Goal: Communication & Community: Ask a question

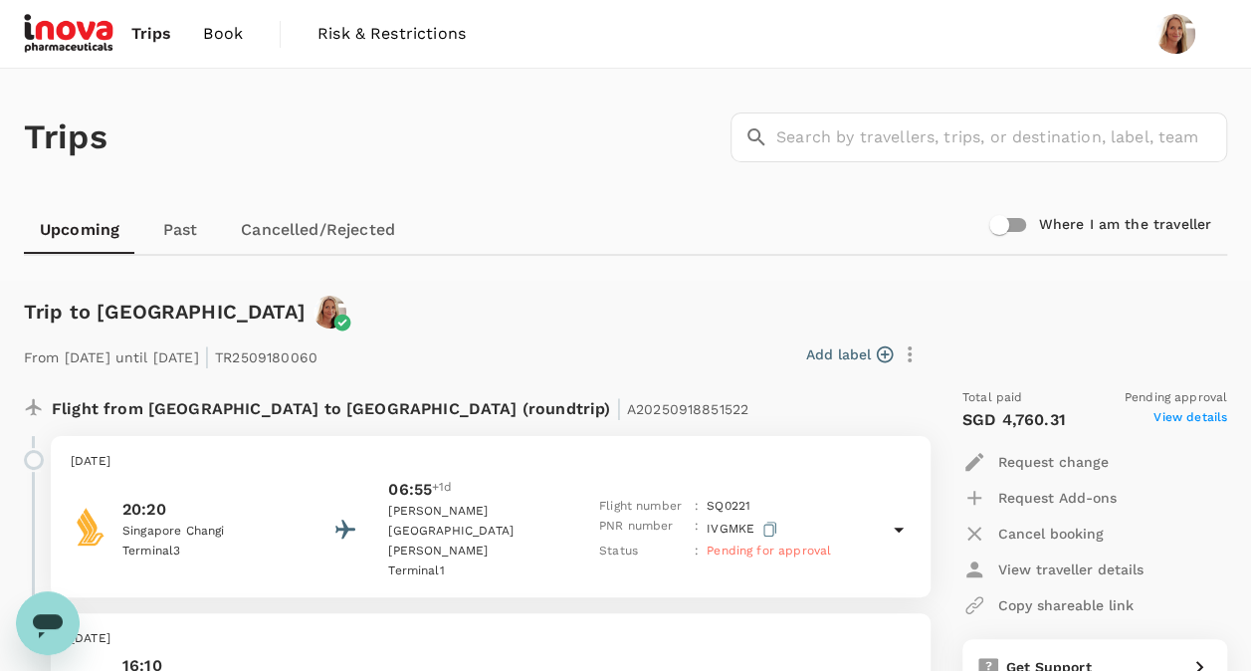
click at [334, 227] on link "Cancelled/Rejected" at bounding box center [318, 230] width 186 height 48
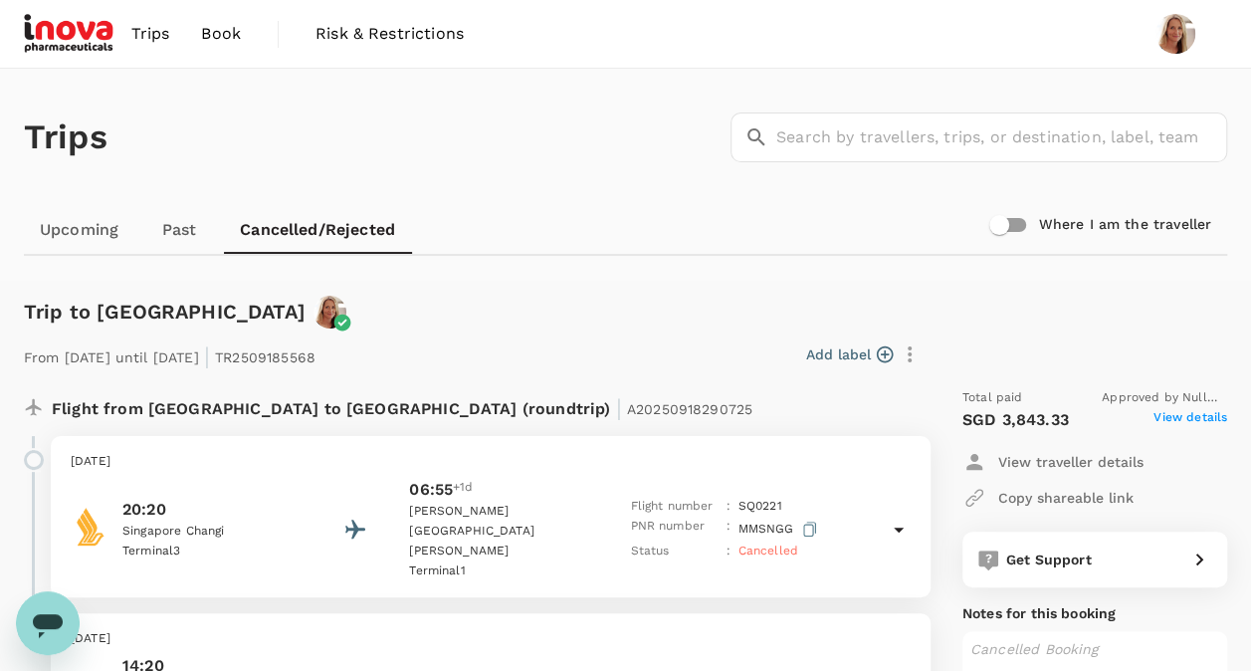
click at [88, 225] on link "Upcoming" at bounding box center [79, 230] width 110 height 48
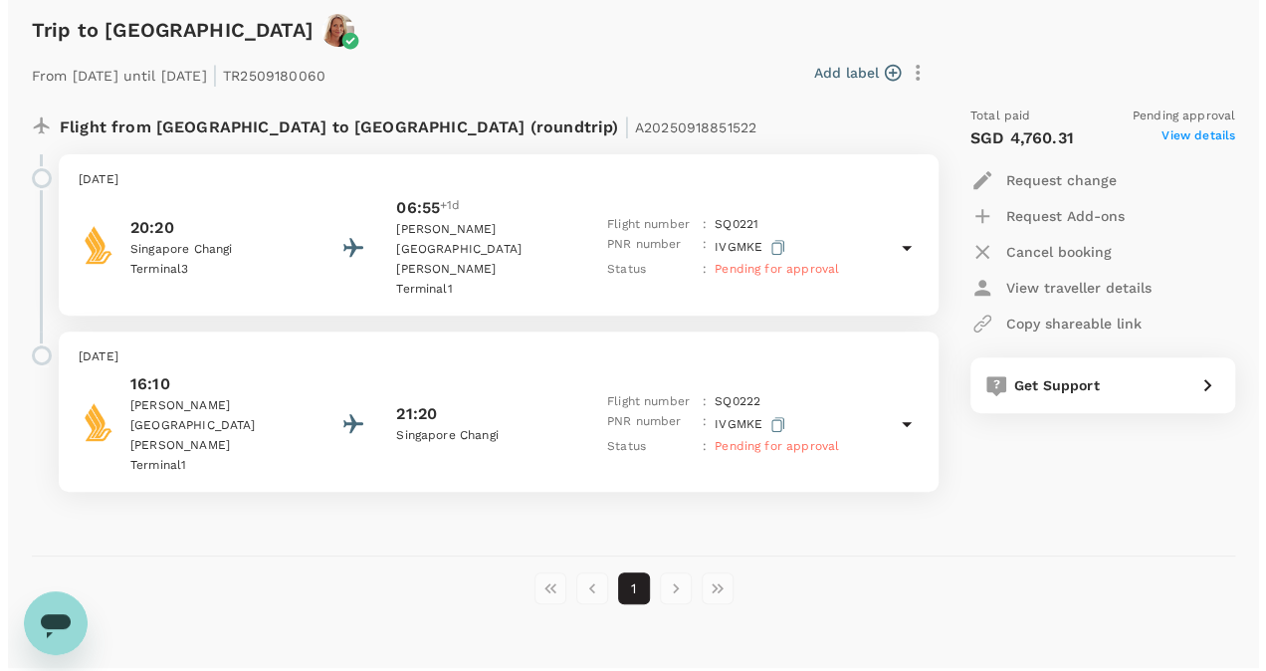
scroll to position [291, 0]
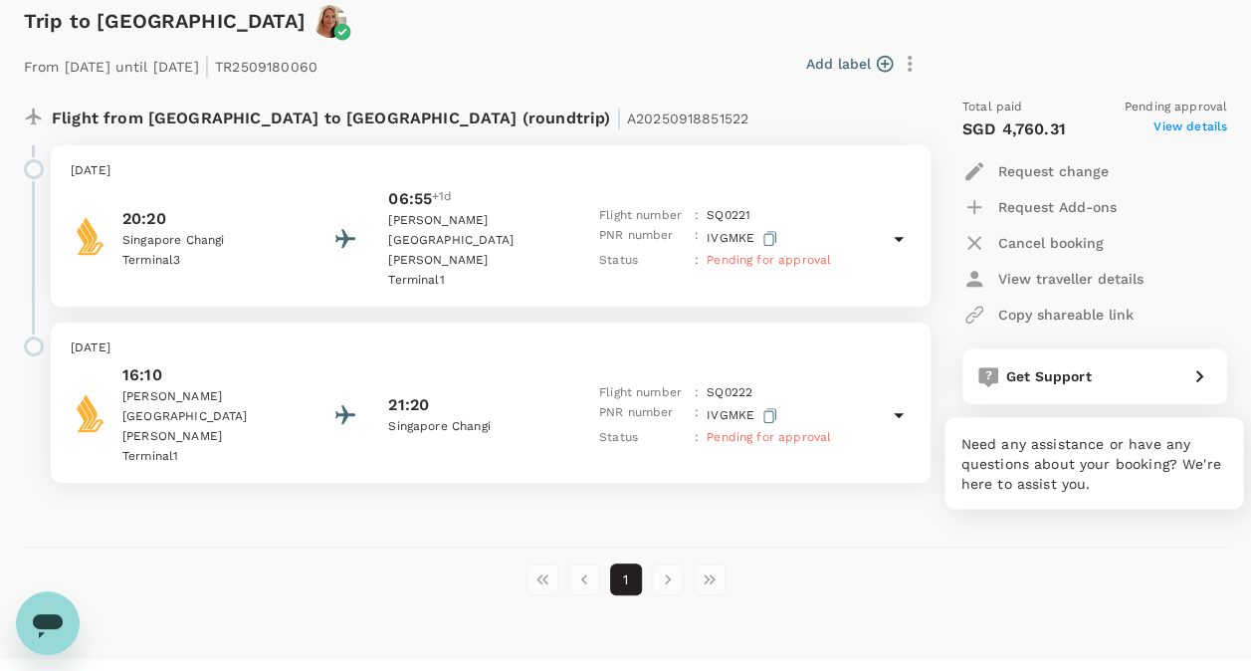
click at [1197, 375] on icon at bounding box center [1200, 376] width 24 height 24
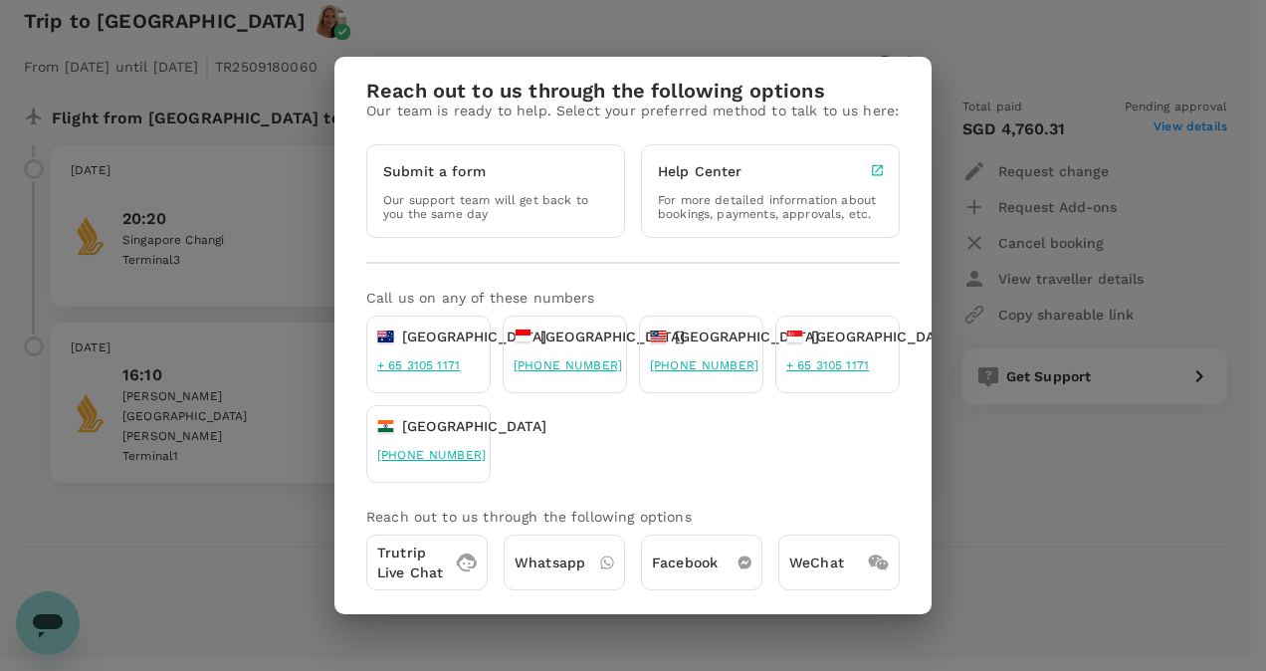
click at [402, 567] on p "Trutrip Live Chat" at bounding box center [410, 563] width 66 height 40
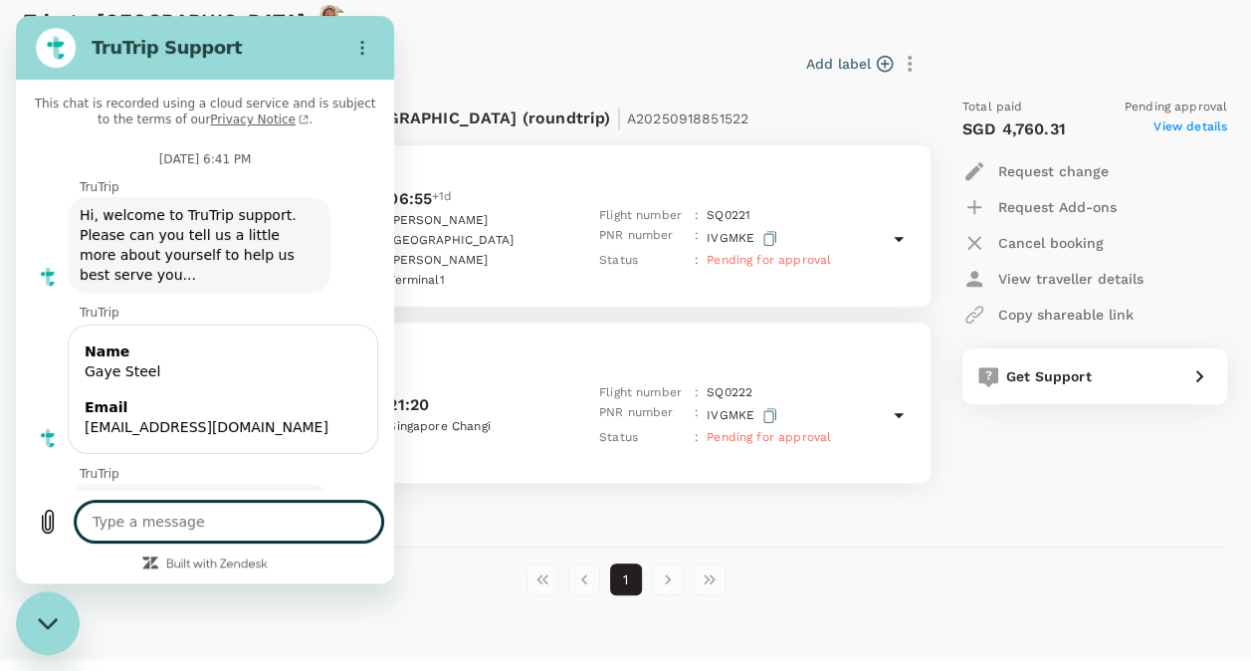
scroll to position [980, 0]
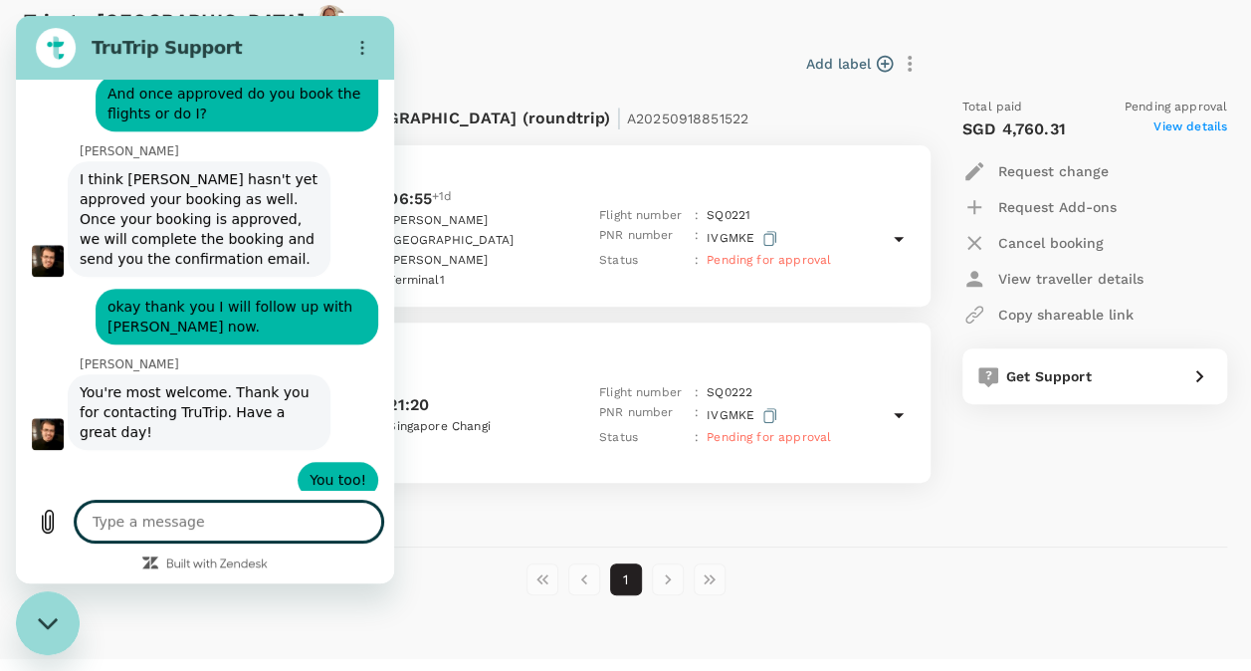
click at [140, 519] on textarea at bounding box center [229, 522] width 307 height 40
type textarea "H"
type textarea "x"
type textarea "Hi"
type textarea "x"
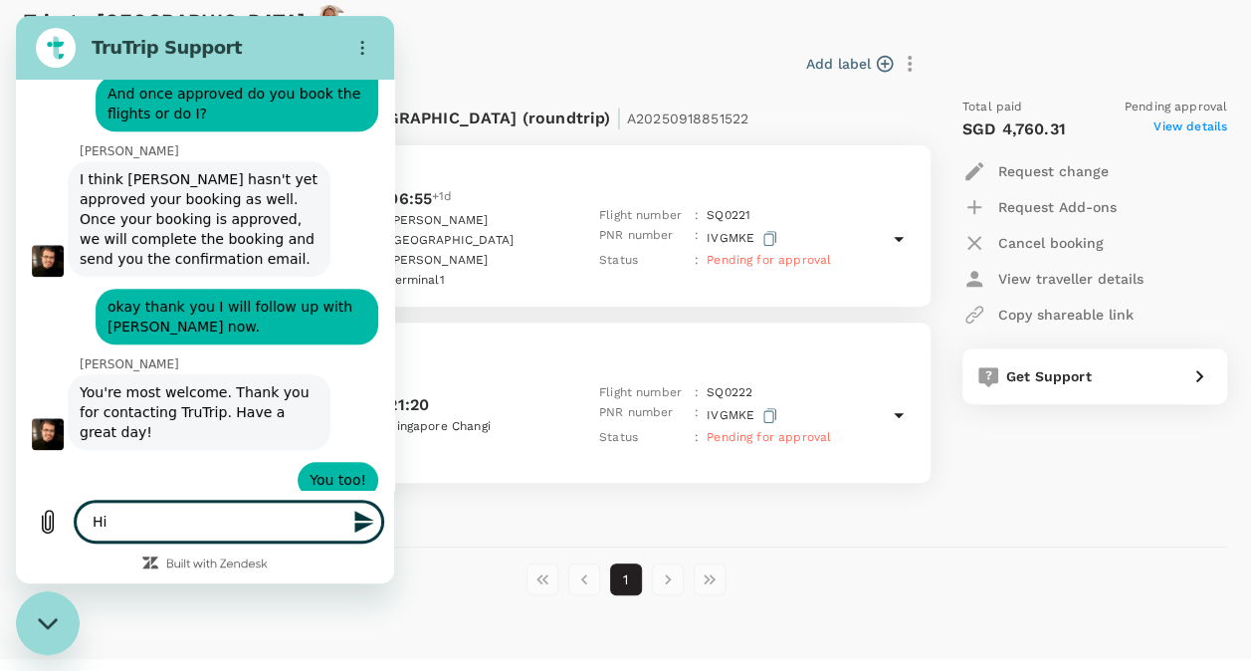
type textarea "Hi"
type textarea "x"
type textarea "Hi T"
type textarea "x"
type textarea "Hi Th"
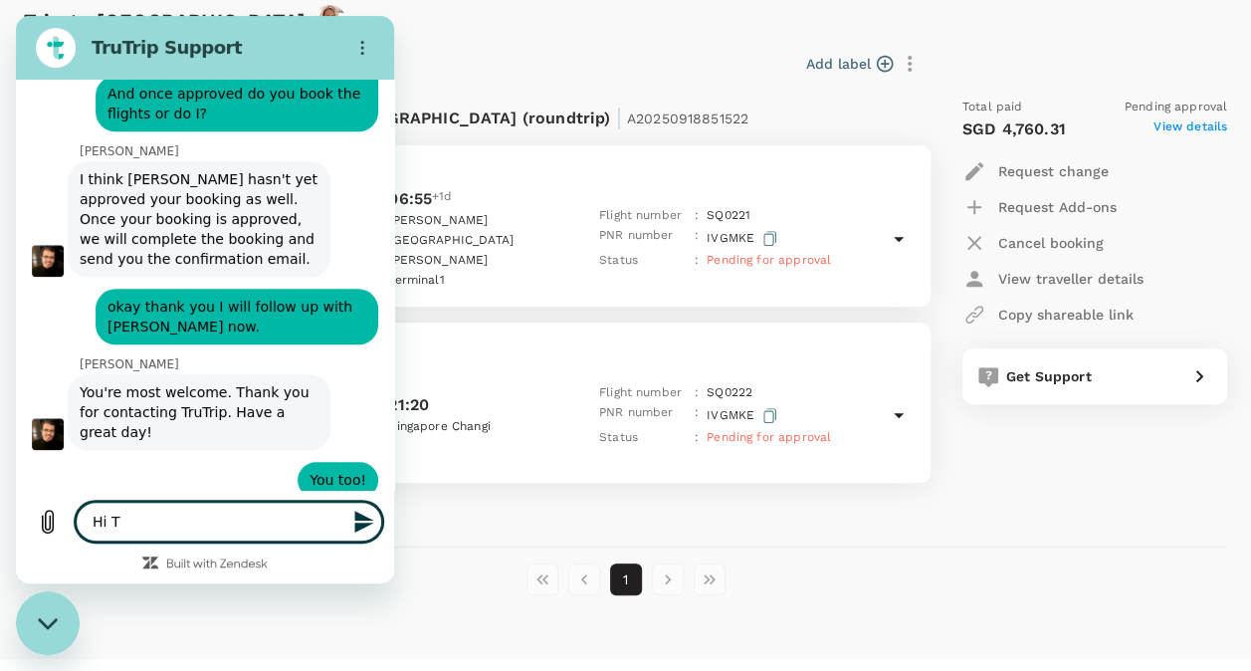
type textarea "x"
type textarea "Hi Thr"
type textarea "x"
type textarea "Hi Thre"
type textarea "x"
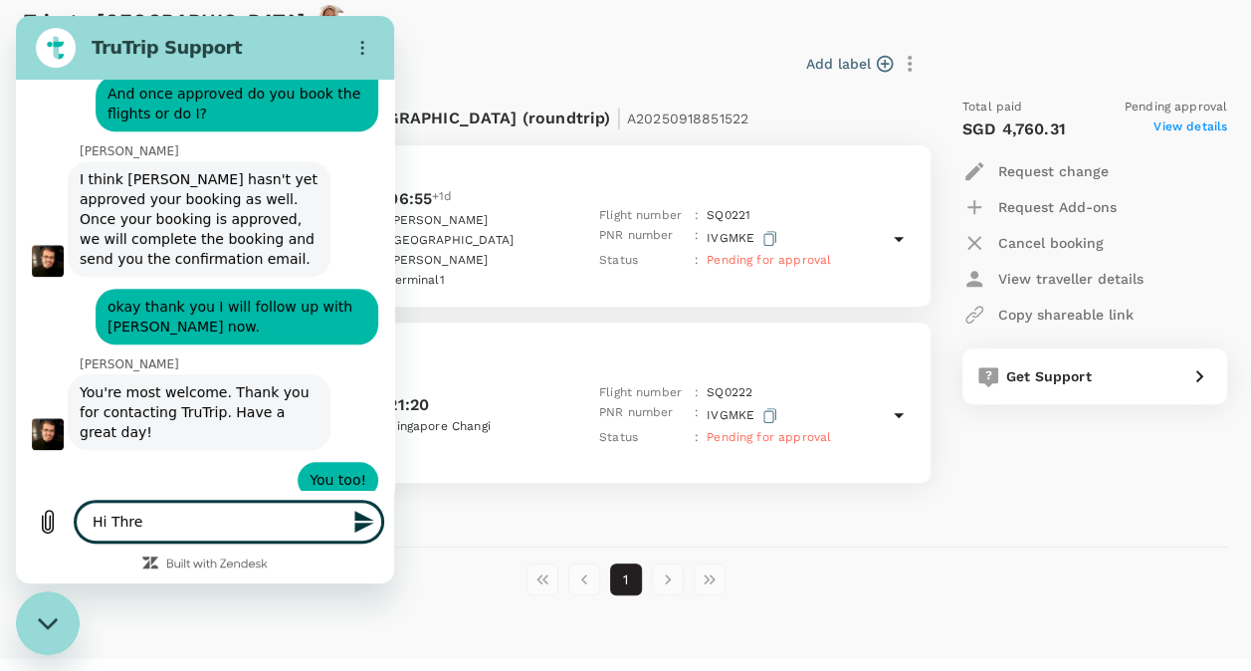
type textarea "Hi Thr"
type textarea "x"
type textarea "Hi Th"
type textarea "x"
type textarea "Hi The"
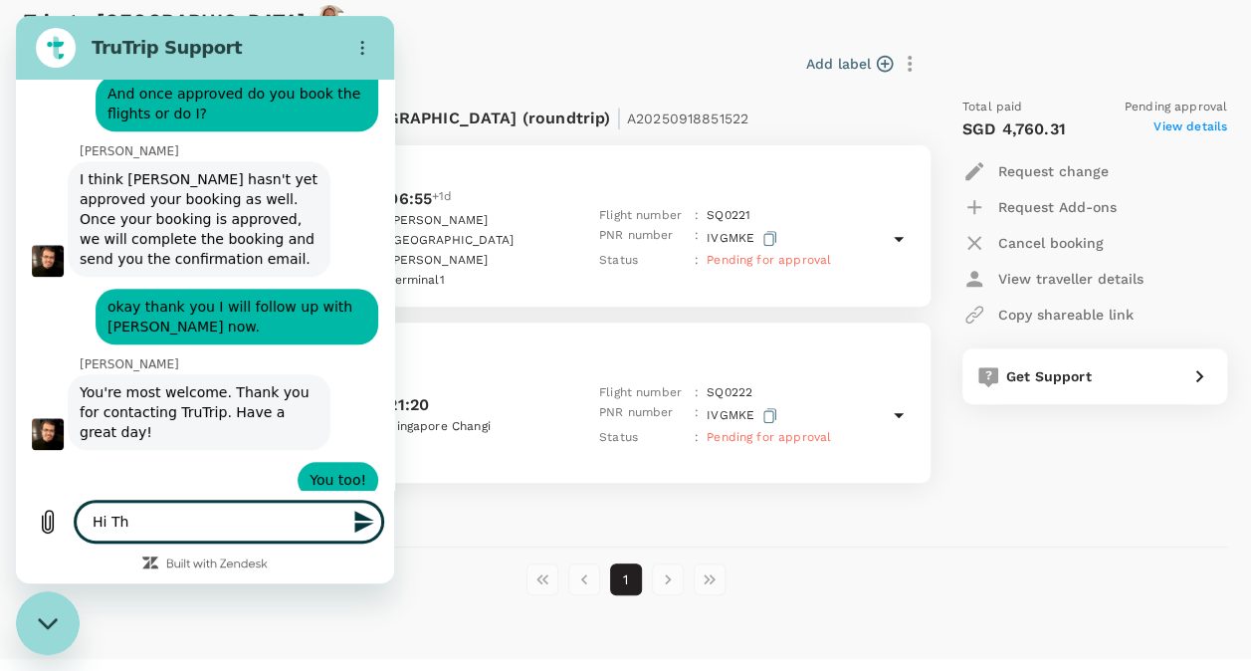
type textarea "x"
type textarea "Hi Ther"
type textarea "x"
type textarea "Hi There"
type textarea "x"
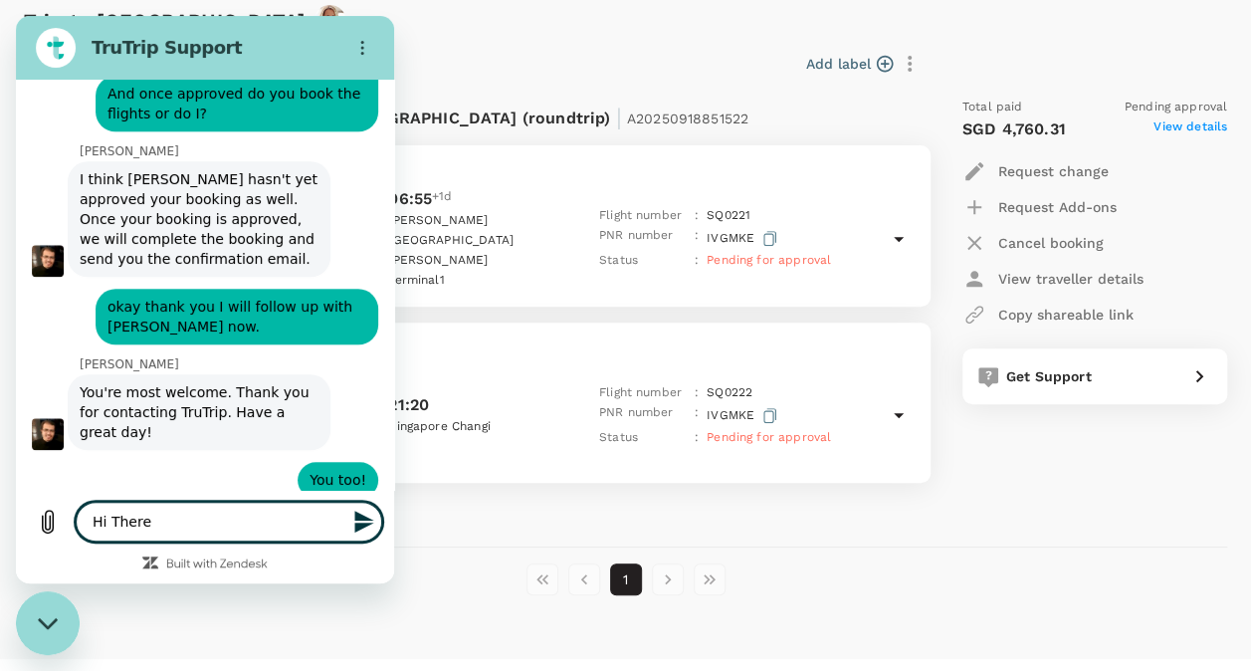
type textarea "Hi There,"
type textarea "x"
type textarea "Hi There,"
type textarea "x"
type textarea "Hi There, I"
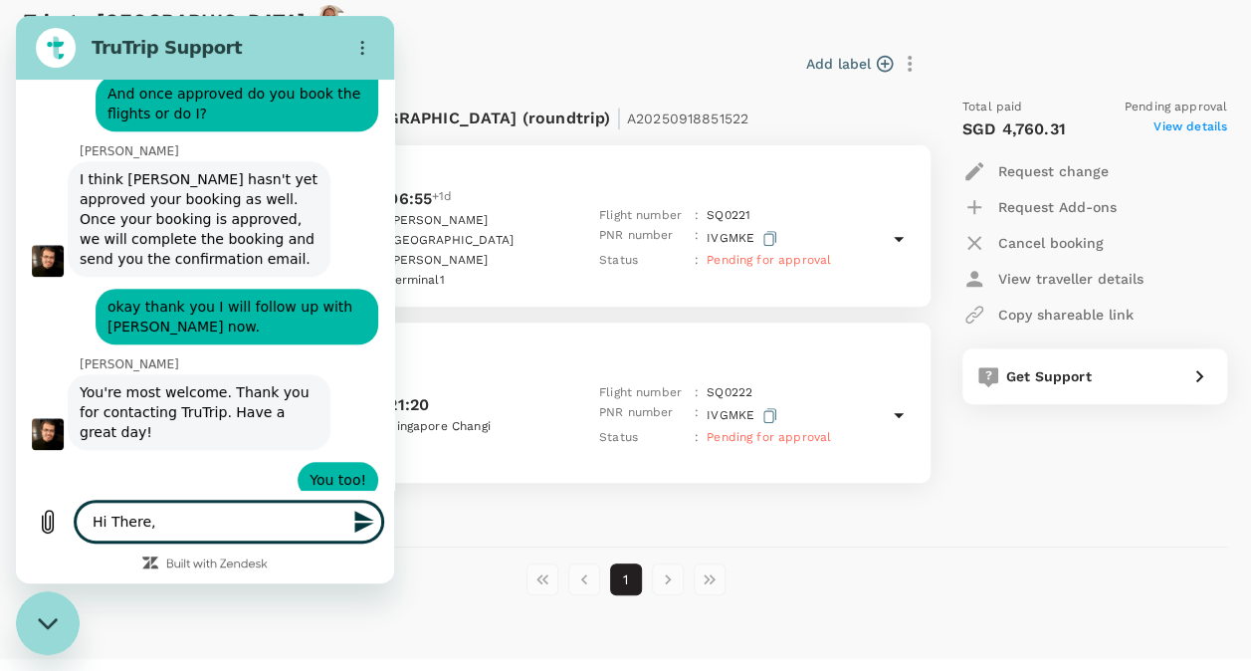
type textarea "x"
type textarea "Hi There, I"
type textarea "x"
type textarea "Hi There, I w"
type textarea "x"
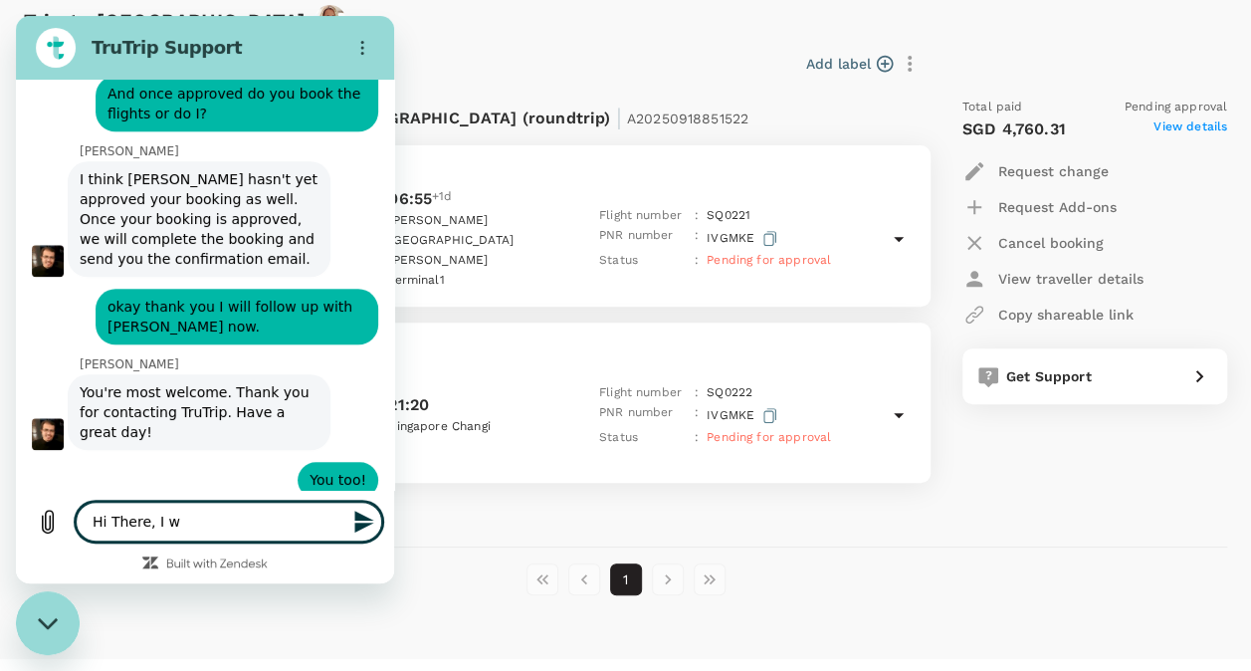
type textarea "Hi There, I wo"
type textarea "x"
type textarea "Hi There, I wou"
type textarea "x"
type textarea "Hi There, I woul"
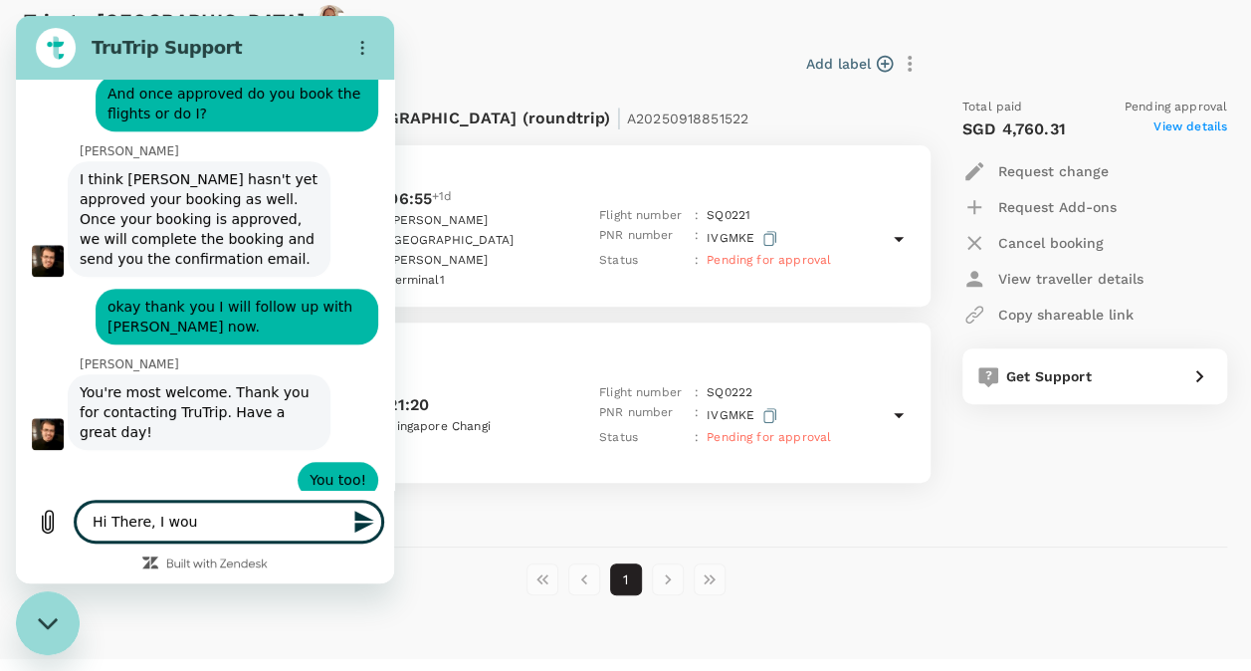
type textarea "x"
type textarea "Hi There, I would"
type textarea "x"
type textarea "Hi There, I would"
type textarea "x"
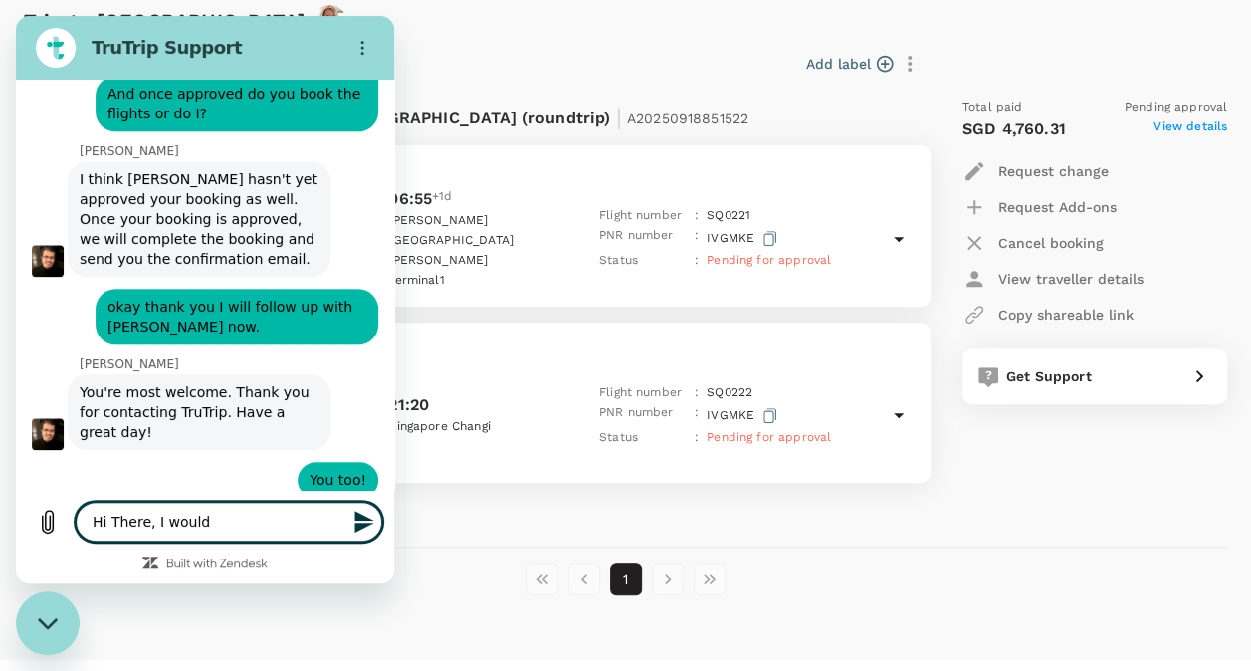
type textarea "Hi There, I would l"
type textarea "x"
type textarea "Hi There, I would li"
type textarea "x"
type textarea "Hi There, I would lik"
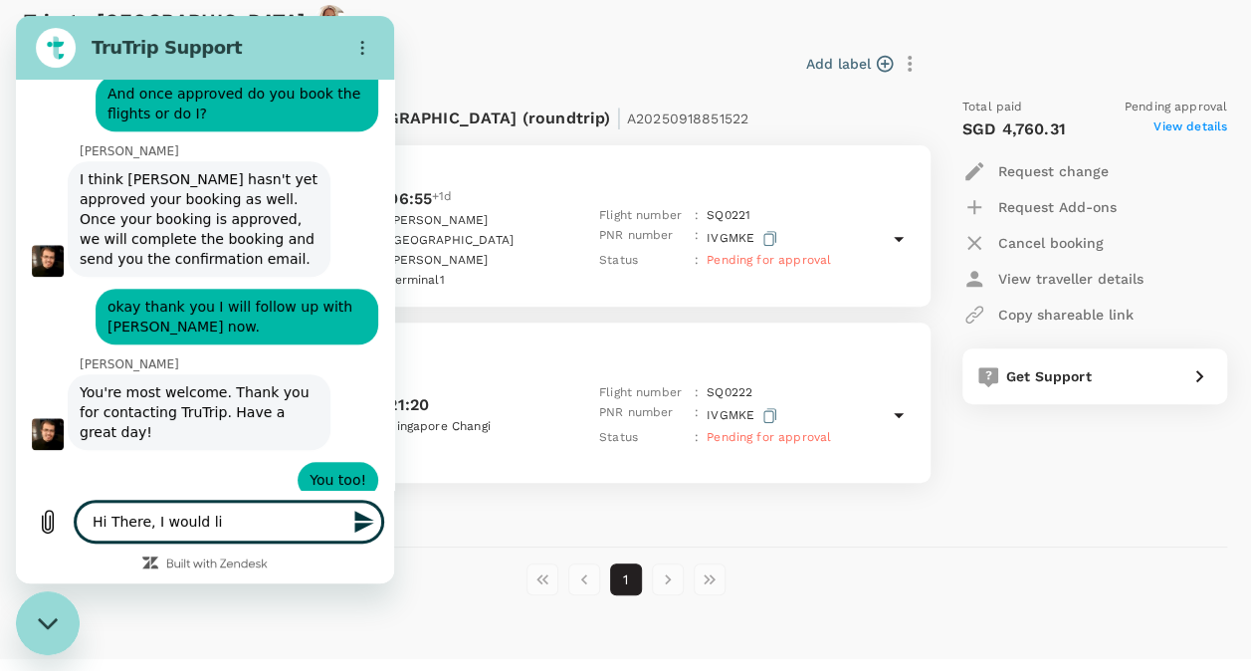
type textarea "x"
type textarea "Hi There, I would like"
type textarea "x"
type textarea "Hi There, I would like"
type textarea "x"
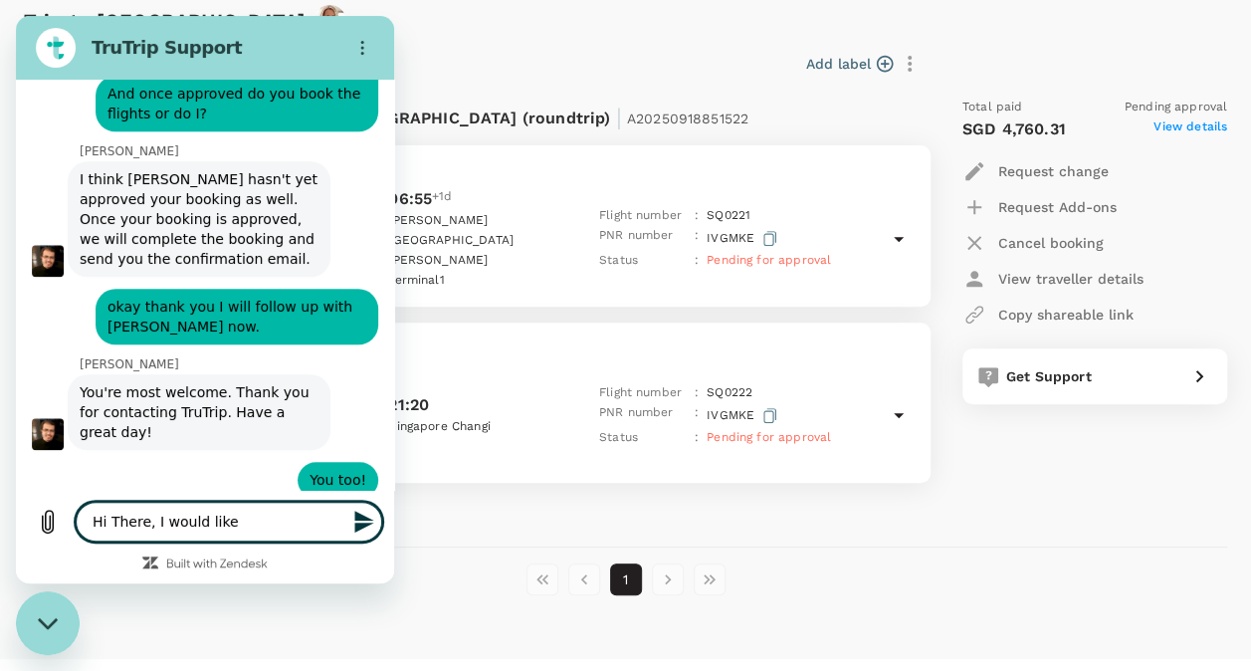
type textarea "Hi There, I would like t"
type textarea "x"
type textarea "Hi There, I would like to"
type textarea "x"
type textarea "Hi There, I would like to"
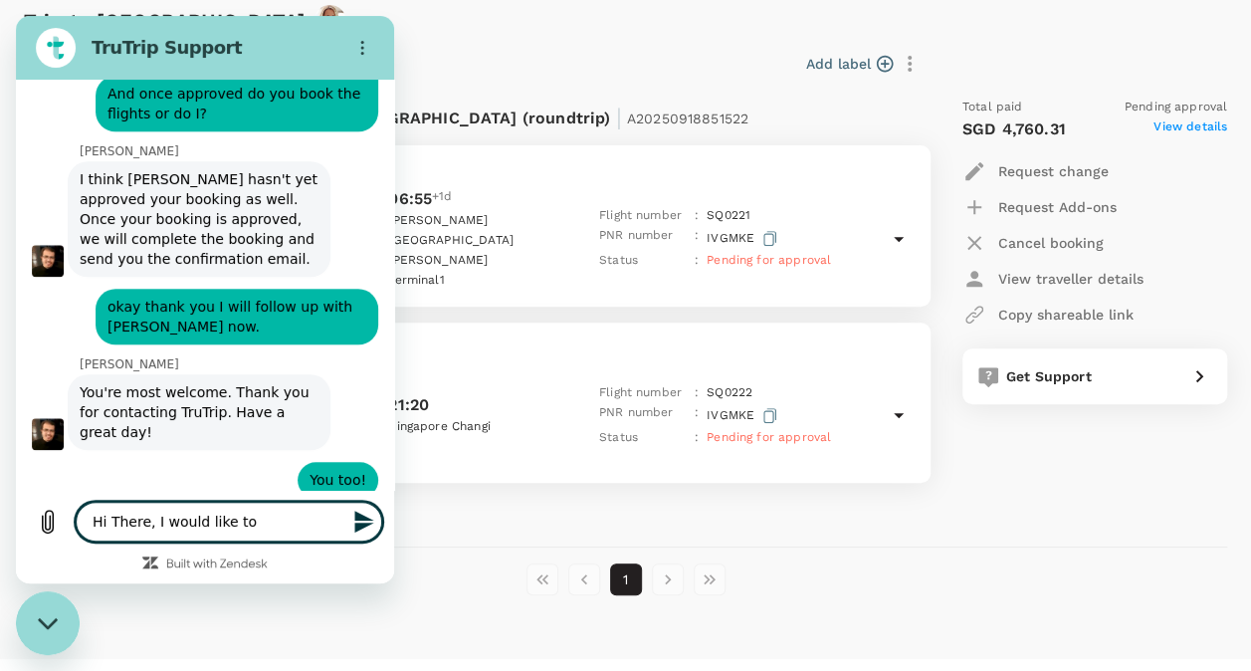
type textarea "x"
type textarea "Hi There, I would like to c"
type textarea "x"
type textarea "Hi There, I would like to ca"
type textarea "x"
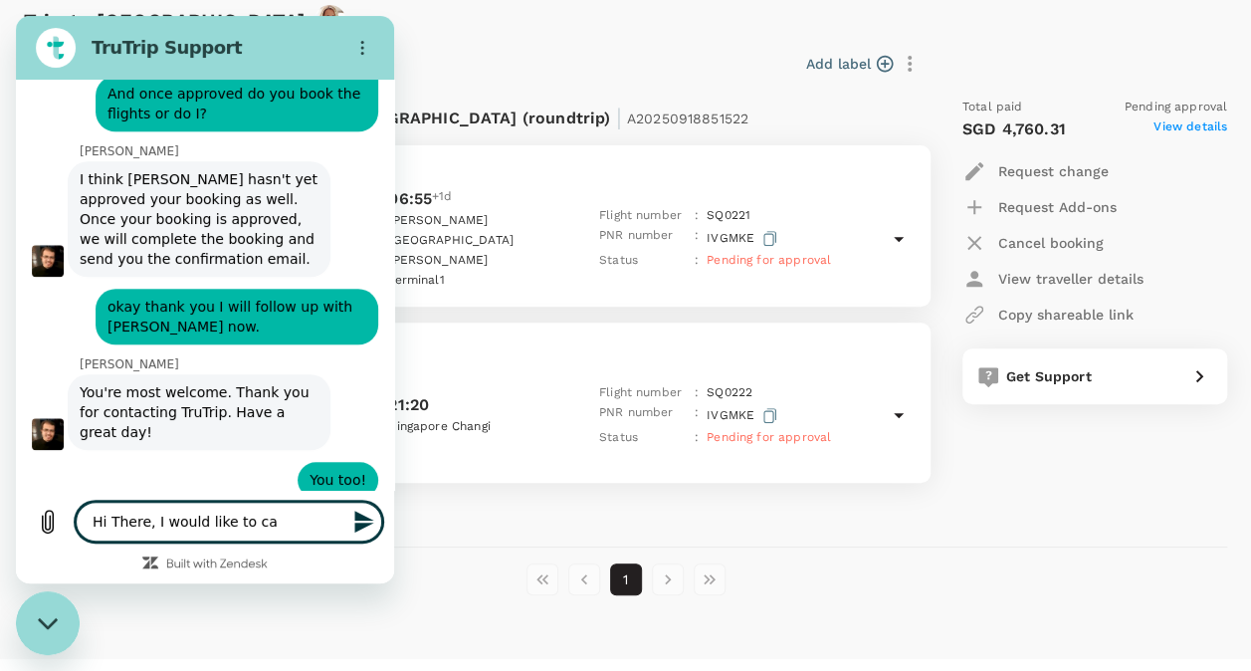
type textarea "Hi There, I would like to can"
type textarea "x"
type textarea "Hi There, I would like to canc"
type textarea "x"
type textarea "Hi There, I would like to cance"
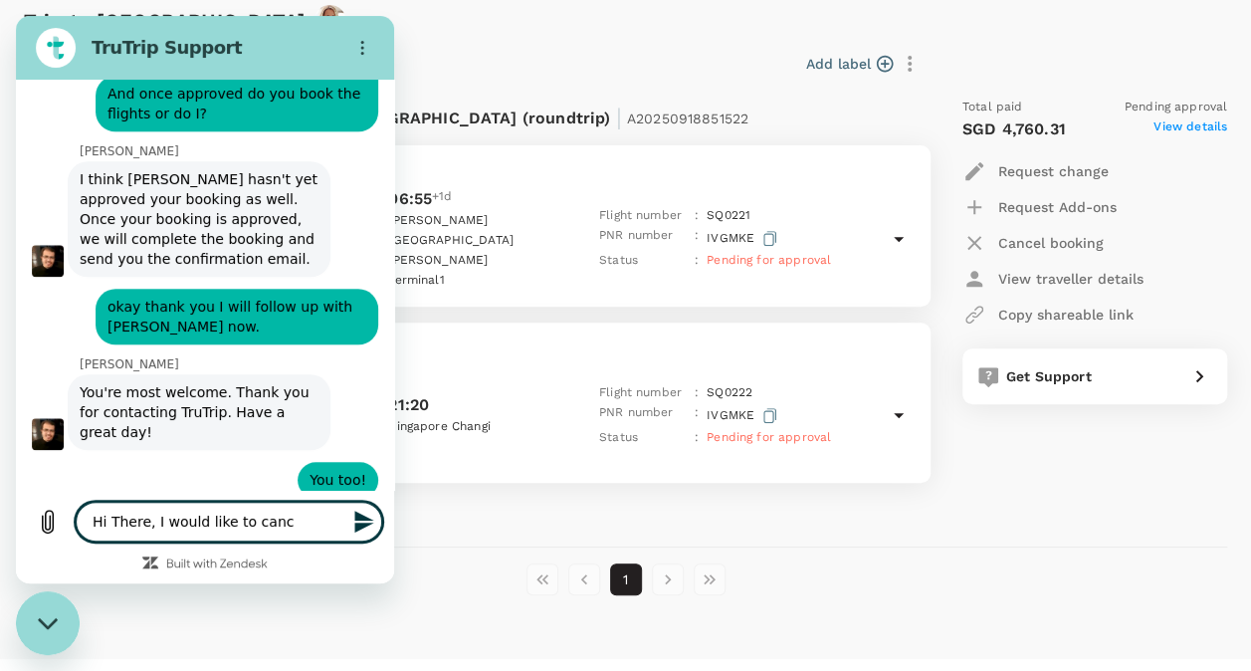
type textarea "x"
type textarea "Hi There, I would like to cancel"
type textarea "x"
type textarea "Hi There, I would like to cancel"
type textarea "x"
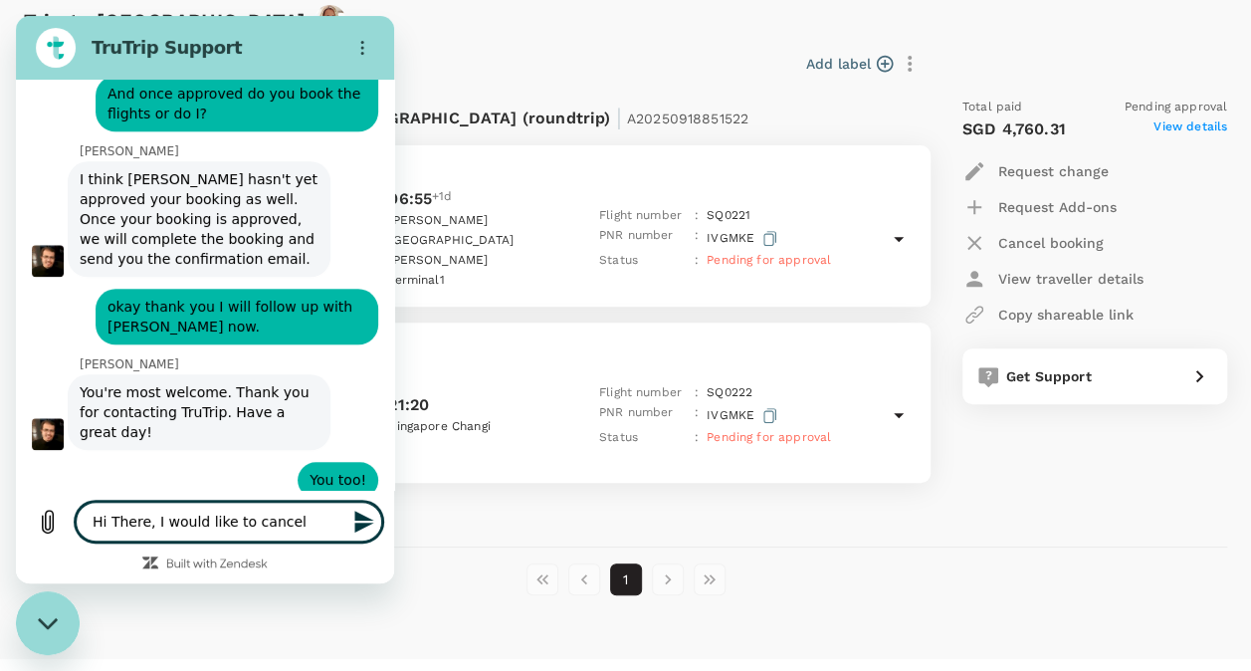
type textarea "Hi There, I would like to cancel t"
type textarea "x"
type textarea "Hi There, I would like to cancel th"
type textarea "x"
type textarea "Hi There, I would like to cancel thi"
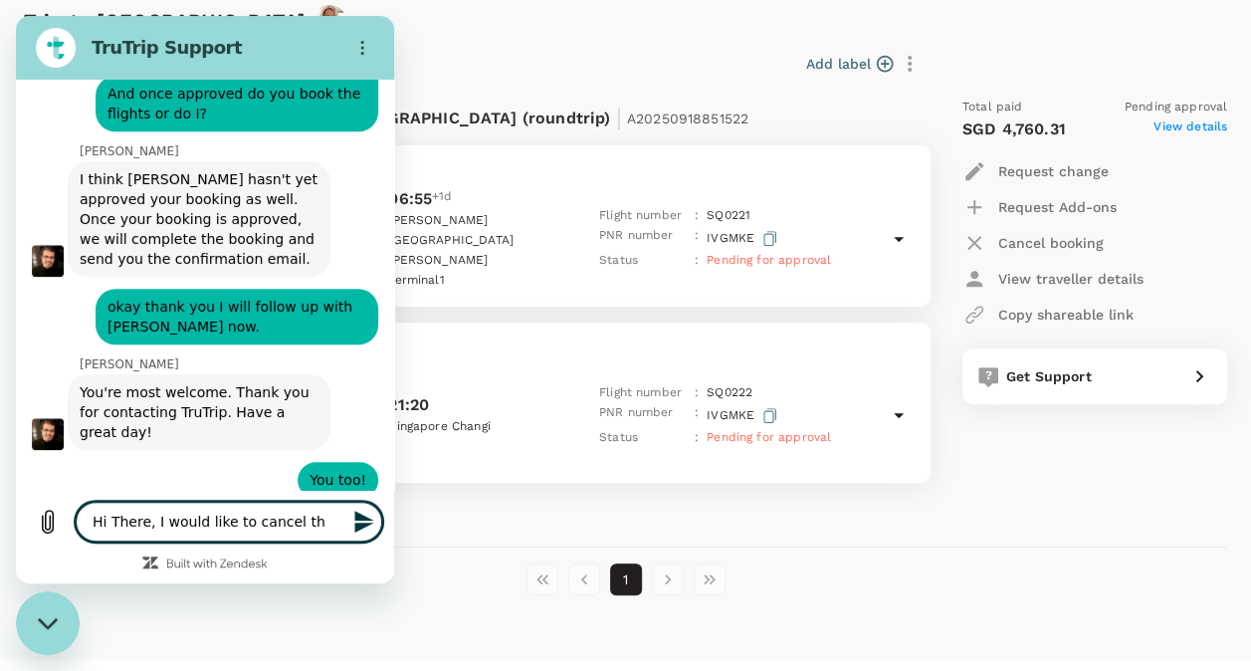
type textarea "x"
type textarea "Hi There, I would like to cancel this"
type textarea "x"
type textarea "Hi There, I would like to cancel this"
type textarea "x"
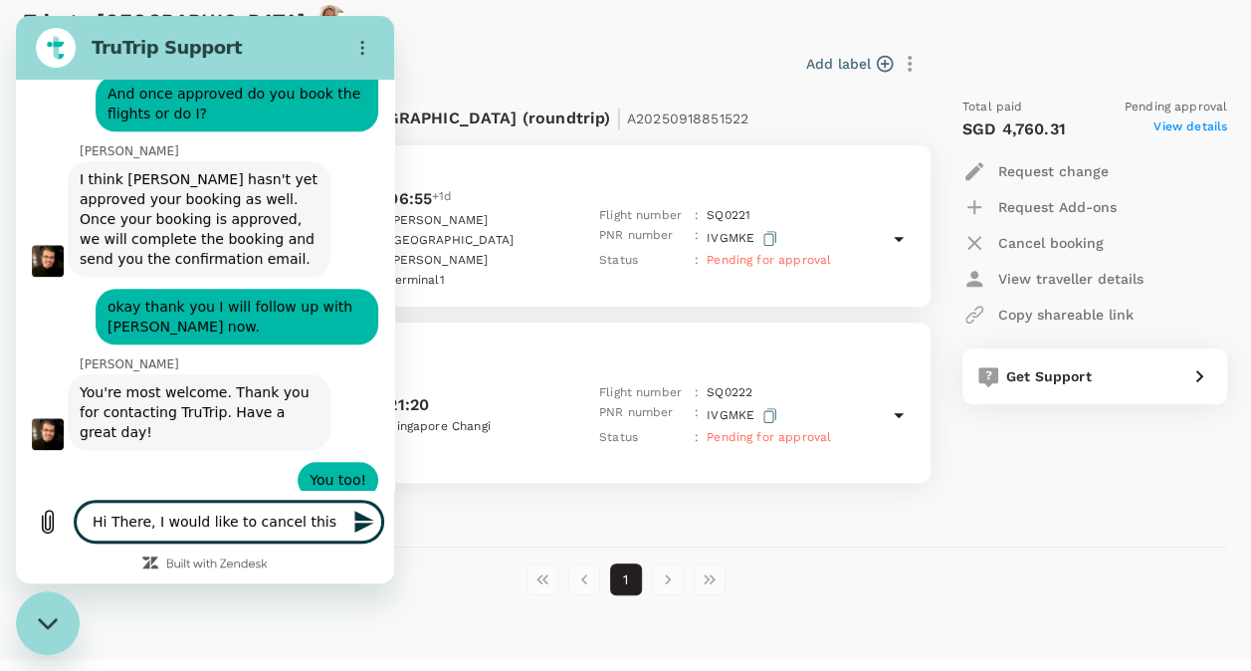
type textarea "Hi There, I would like to cancel this p"
type textarea "x"
type textarea "Hi There, I would like to cancel this"
type textarea "x"
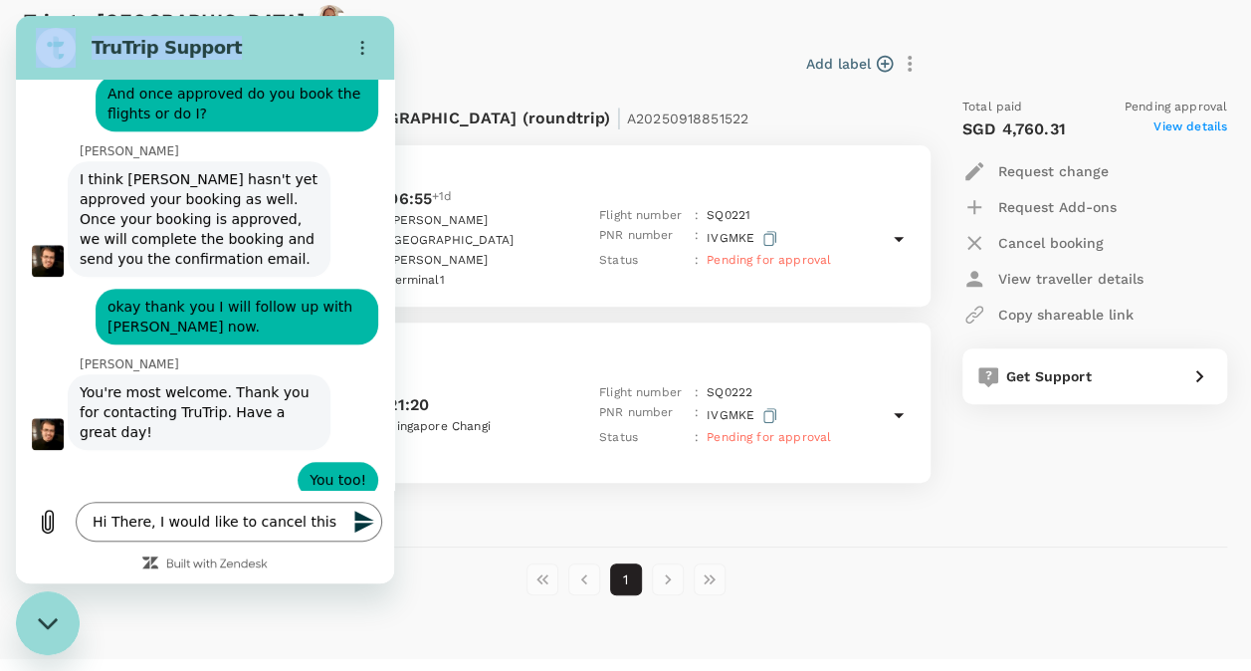
drag, startPoint x: 213, startPoint y: 31, endPoint x: 660, endPoint y: 109, distance: 453.8
click at [394, 109] on html "TruTrip Support This chat is recorded using a cloud service and is subject to t…" at bounding box center [205, 299] width 378 height 567
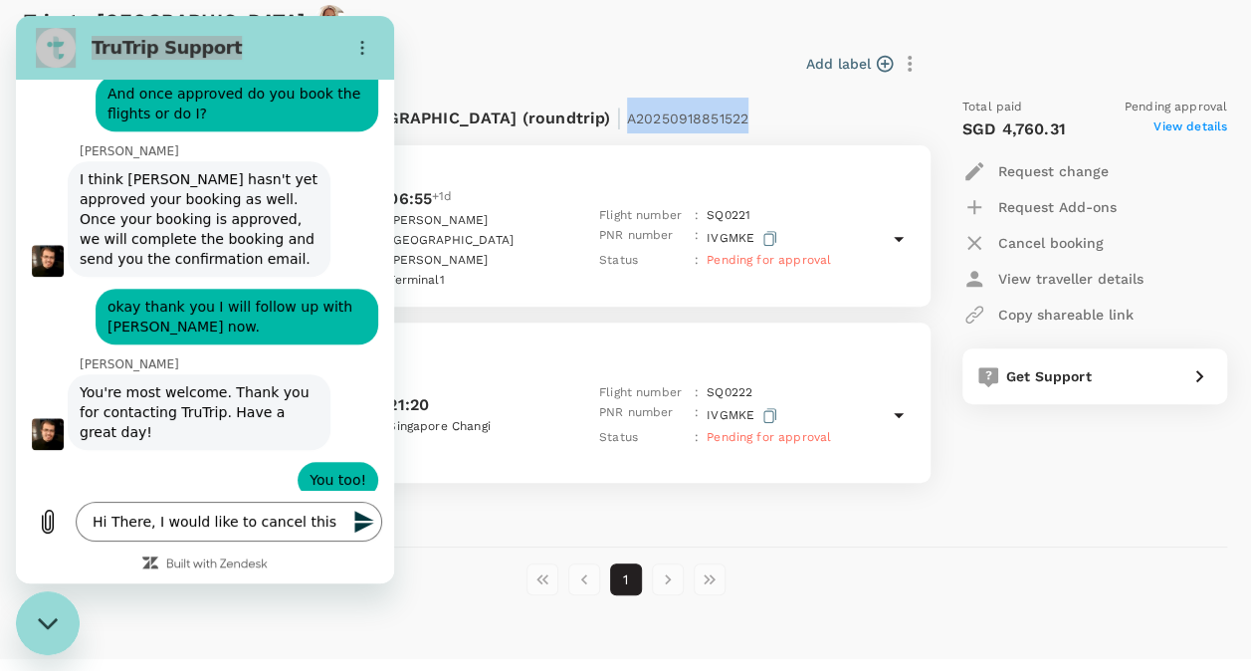
drag, startPoint x: 428, startPoint y: 112, endPoint x: 579, endPoint y: 122, distance: 151.6
click at [579, 122] on div "Flight from [GEOGRAPHIC_DATA] to [GEOGRAPHIC_DATA] (roundtrip) | A20250918851522" at bounding box center [426, 116] width 749 height 36
copy span "A20250918851522"
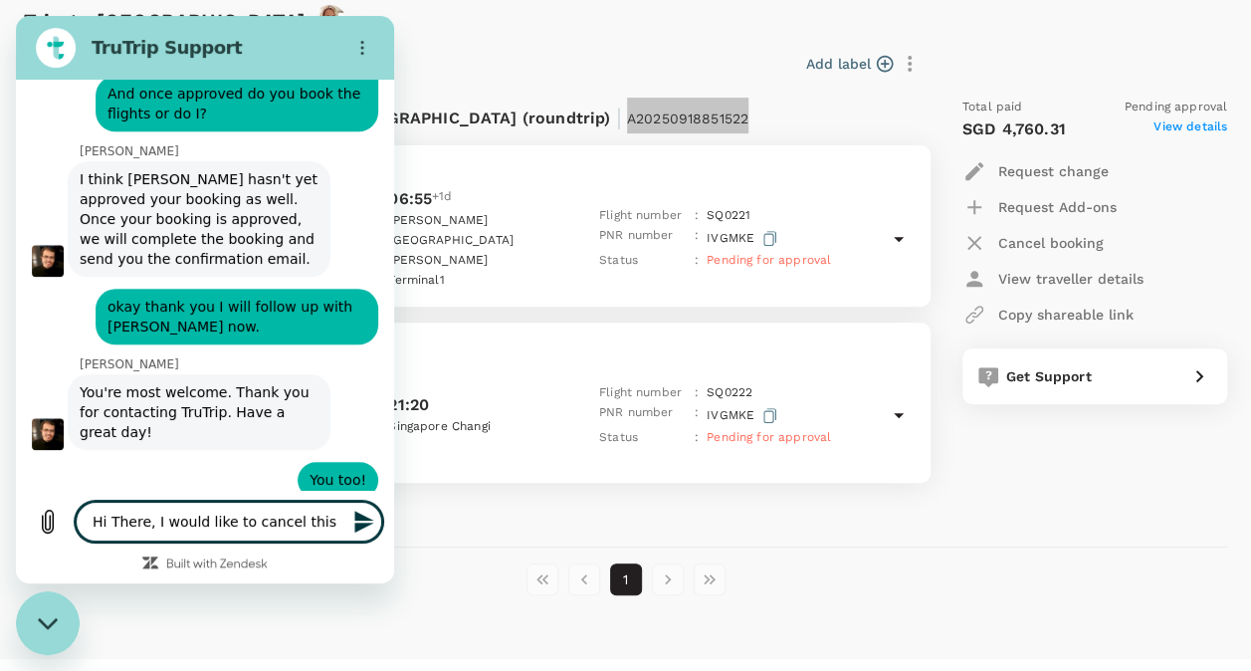
click at [147, 522] on textarea "Hi There, I would like to cancel this" at bounding box center [229, 522] width 307 height 40
type textarea "Hi There, I would like to cancel this"
type textarea "x"
type textarea "Hi There, B I would like to cancel this"
type textarea "x"
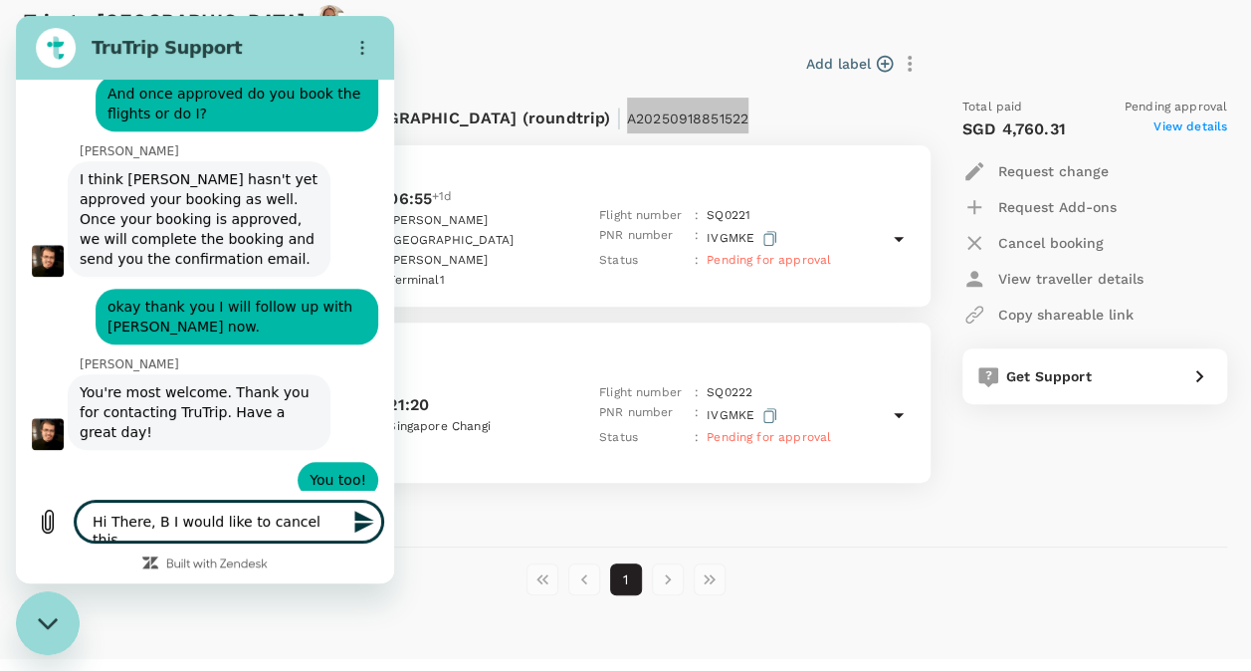
type textarea "Hi There, [PERSON_NAME] I would like to cancel this"
type textarea "x"
type textarea "Hi There, Boo I would like to cancel this"
type textarea "x"
type textarea "Hi There, Book I would like to cancel this"
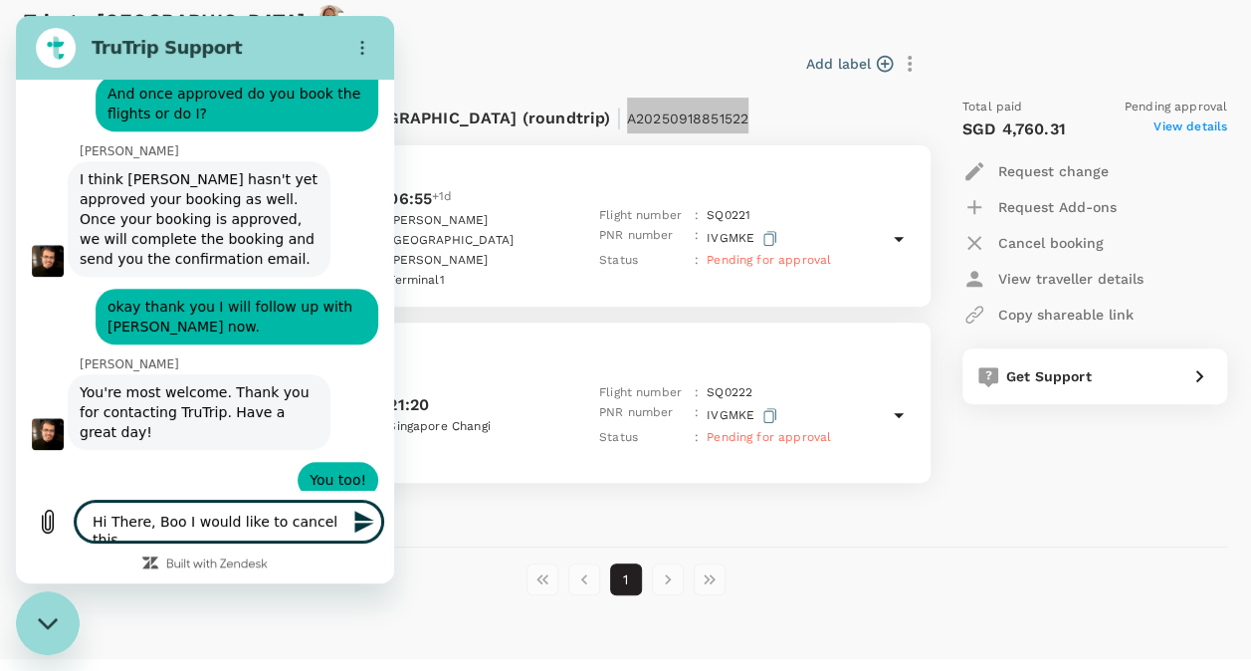
type textarea "x"
type textarea "Hi There, Booki I would like to cancel this"
type textarea "x"
type textarea "Hi There, Bookin I would like to cancel this"
type textarea "x"
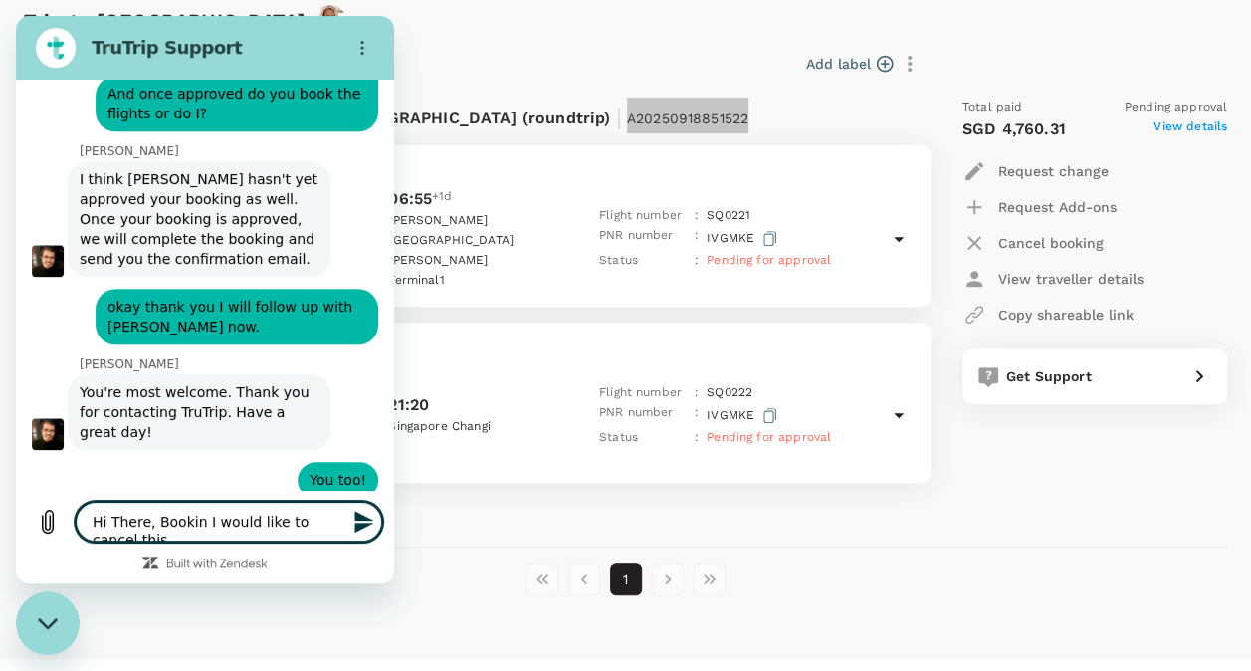
type textarea "Hi There, Booking I would like to cancel this"
type textarea "x"
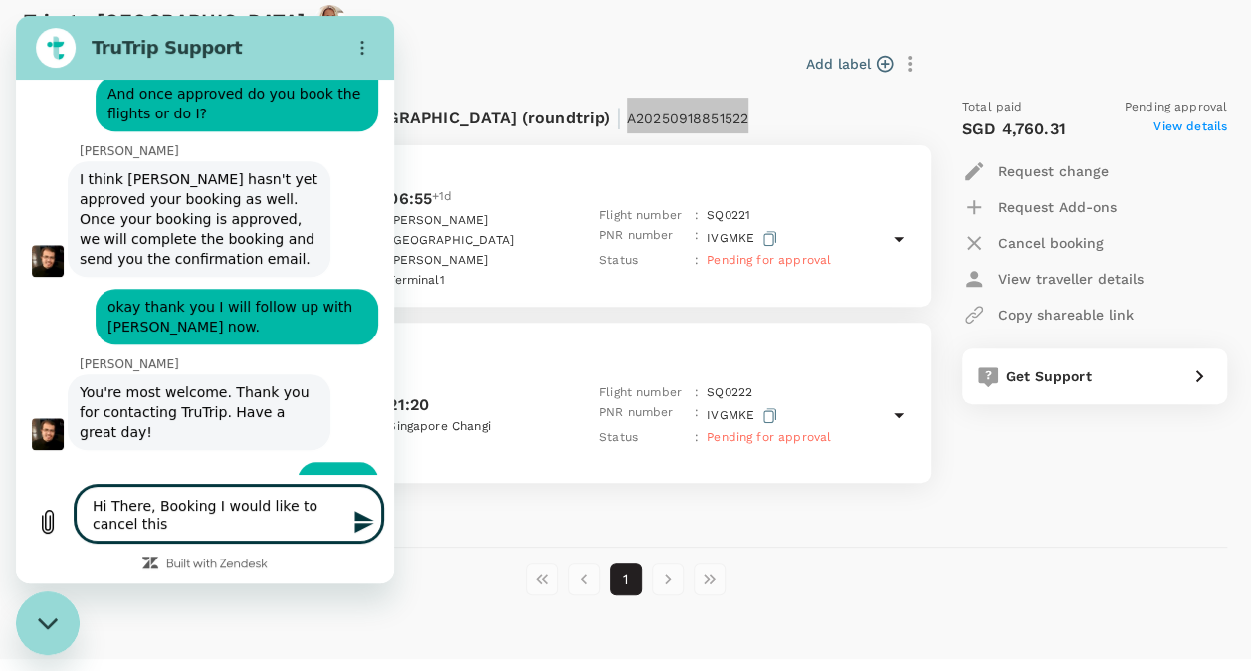
type textarea "Hi There, Booking I would like to cancel this"
type textarea "x"
type textarea "Hi There, Booking r I would like to cancel this"
type textarea "x"
type textarea "Hi There, Booking re I would like to cancel this"
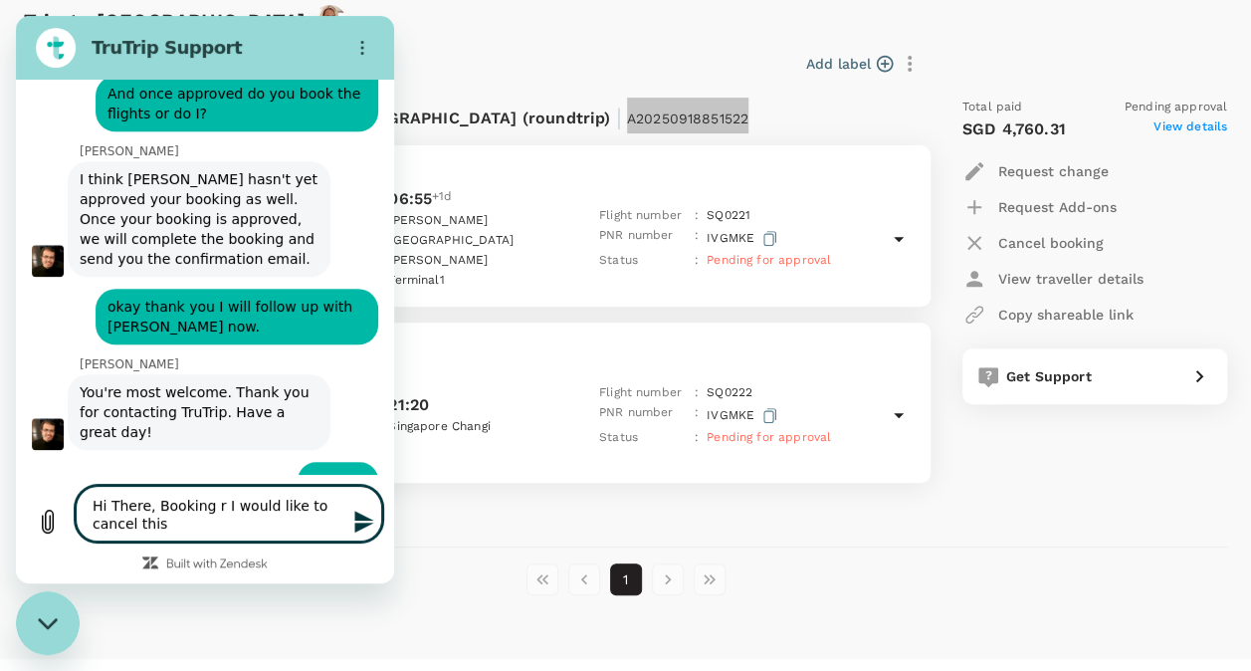
type textarea "x"
type textarea "Hi There, Booking ref I would like to cancel this"
type textarea "x"
type textarea "Hi There, Booking refe I would like to cancel this"
type textarea "x"
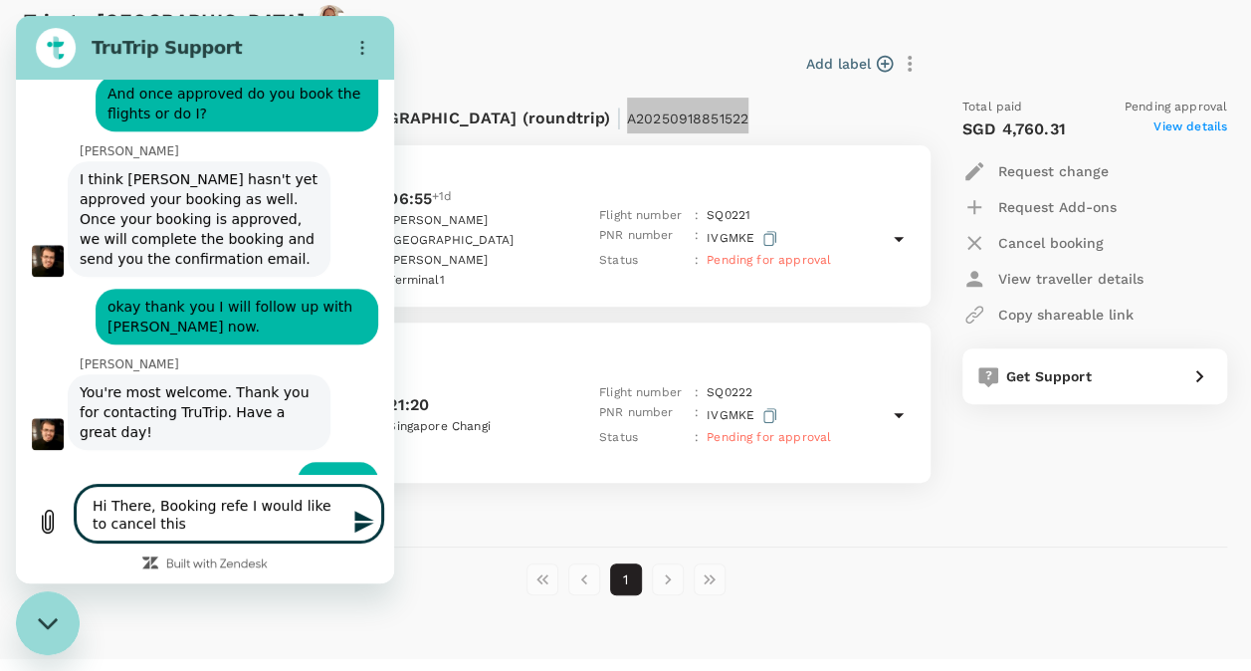
type textarea "Hi There, Booking refer I would like to cancel this"
type textarea "x"
type textarea "Hi There, Booking refere I would like to cancel this"
type textarea "x"
type textarea "Hi There, Booking referen I would like to cancel this"
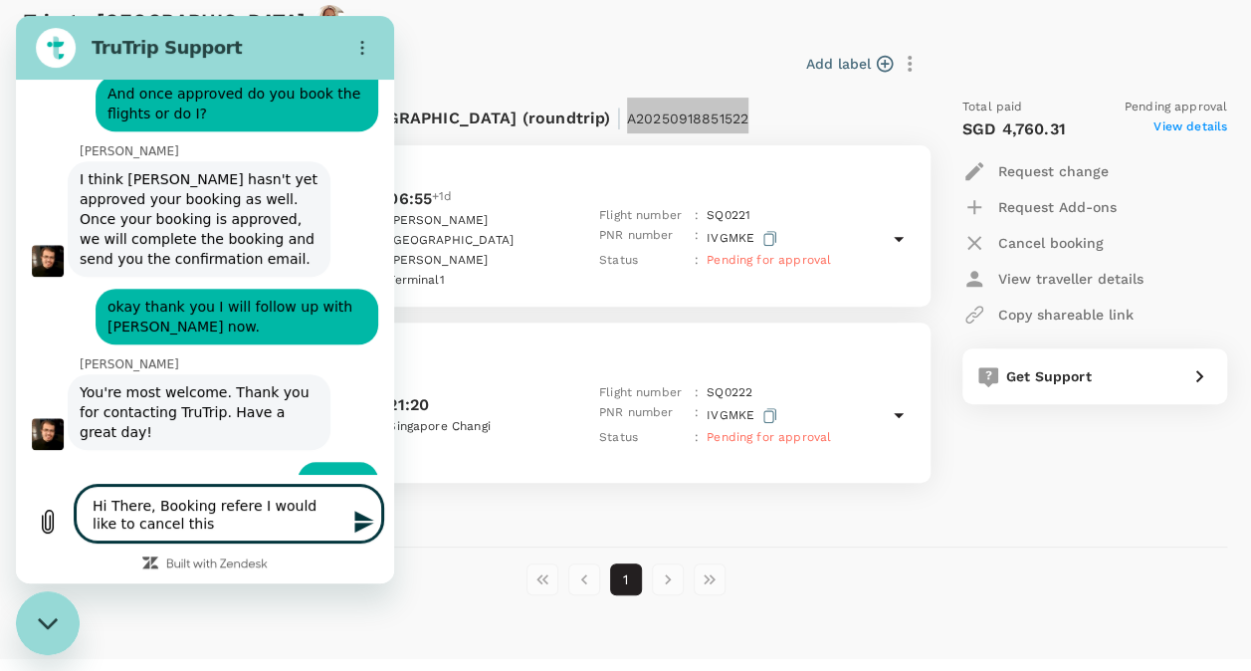
type textarea "x"
type textarea "Hi There, Booking referenc I would like to cancel this"
type textarea "x"
type textarea "Hi There, Booking reference I would like to cancel this"
type textarea "x"
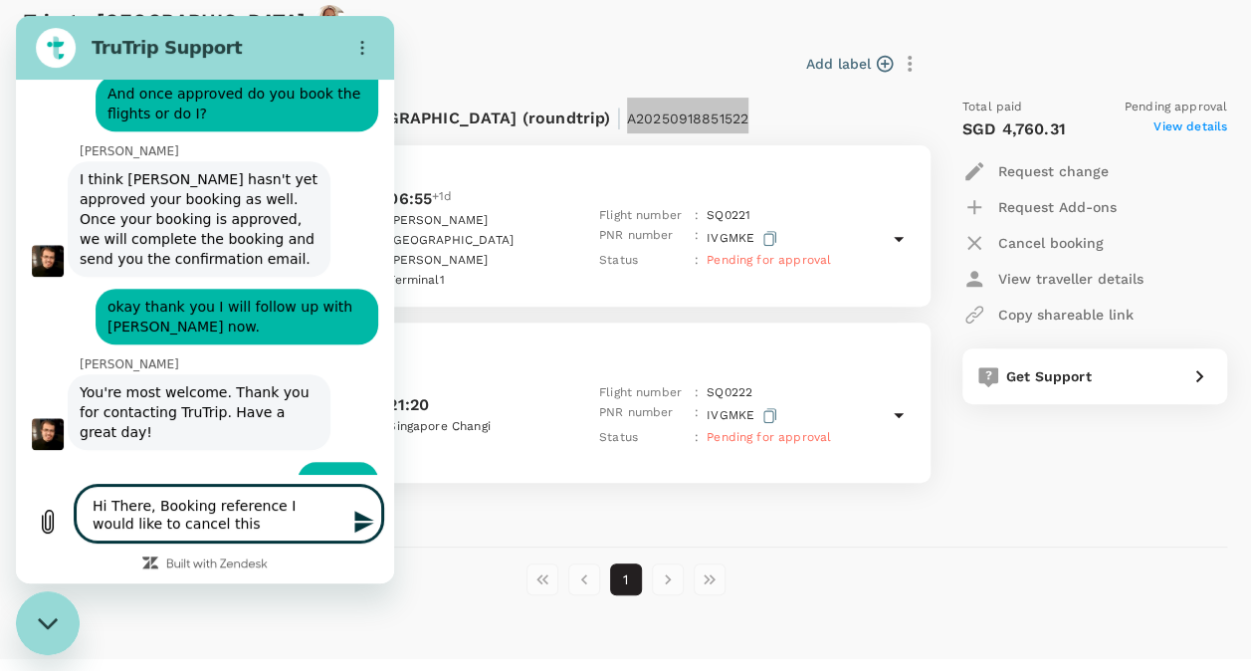
type textarea "Hi There, Booking reference: I would like to cancel this"
type textarea "x"
type textarea "Hi There, Booking reference: I would like to cancel this"
type textarea "x"
paste textarea "A20250918851522"
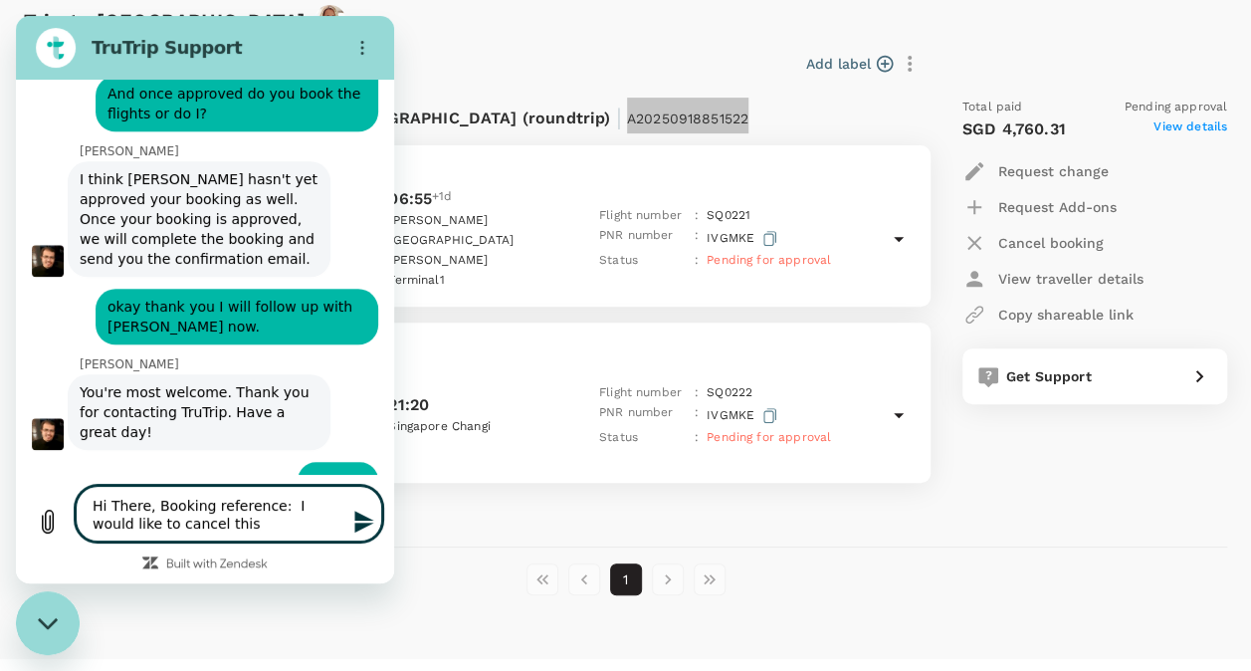
type textarea "Hi There, Booking reference: A20250918851522 I would like to cancel this"
type textarea "x"
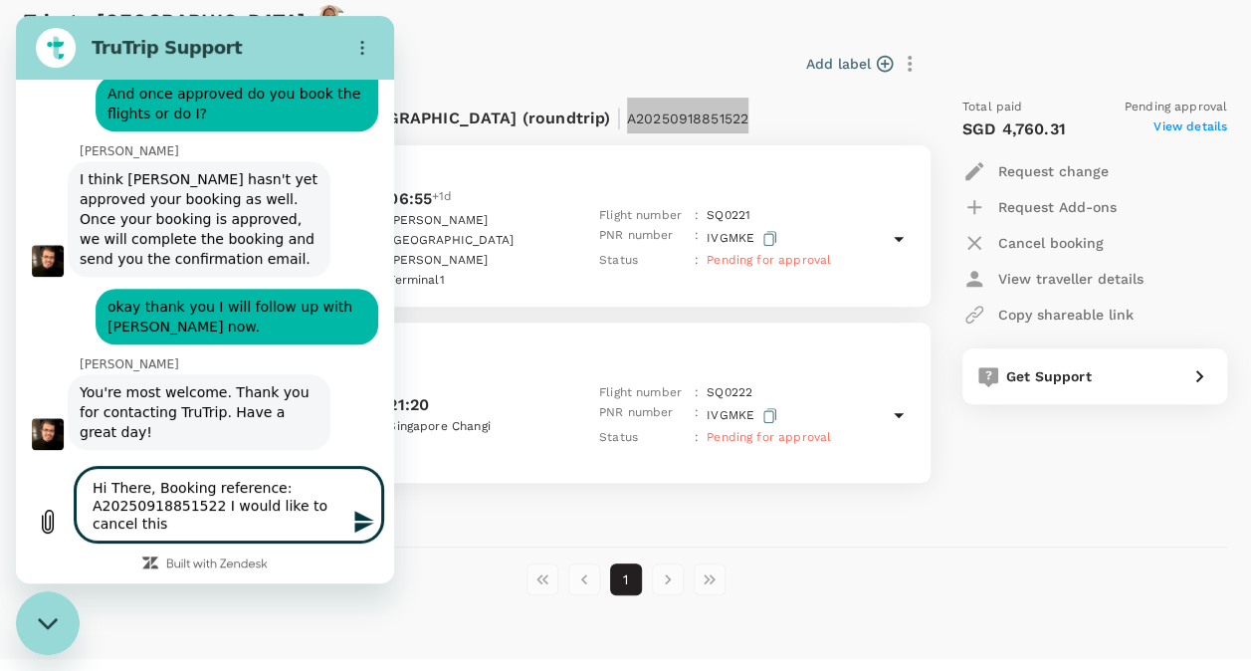
click at [112, 521] on textarea "Hi There, Booking reference: A20250918851522 I would like to cancel this" at bounding box center [229, 505] width 307 height 74
type textarea "Hi There, Booking reference: A20250918851522 I would like to cancel this"
type textarea "x"
type textarea "Hi There, Booking reference: A20250918851522 I would like to cancel this p"
type textarea "x"
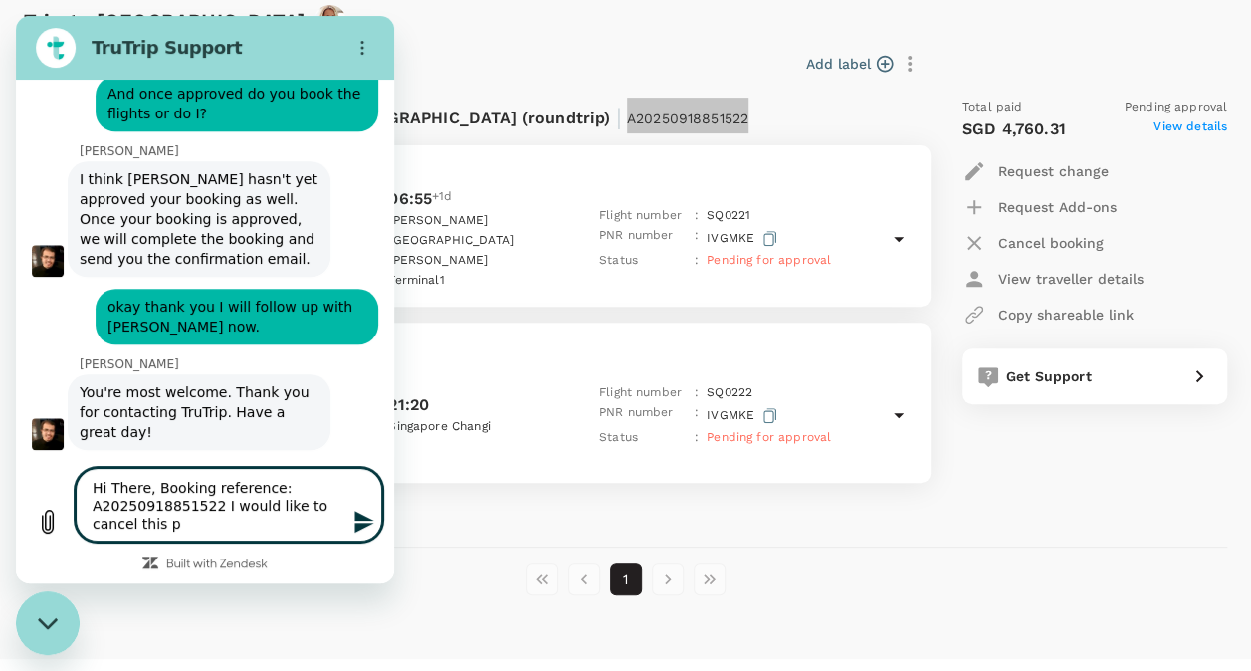
type textarea "Hi There, Booking reference: A20250918851522 I would like to cancel this pl"
type textarea "x"
type textarea "Hi There, Booking reference: A20250918851522 I would like to cancel this ple"
type textarea "x"
type textarea "Hi There, Booking reference: A20250918851522 I would like to cancel this plea"
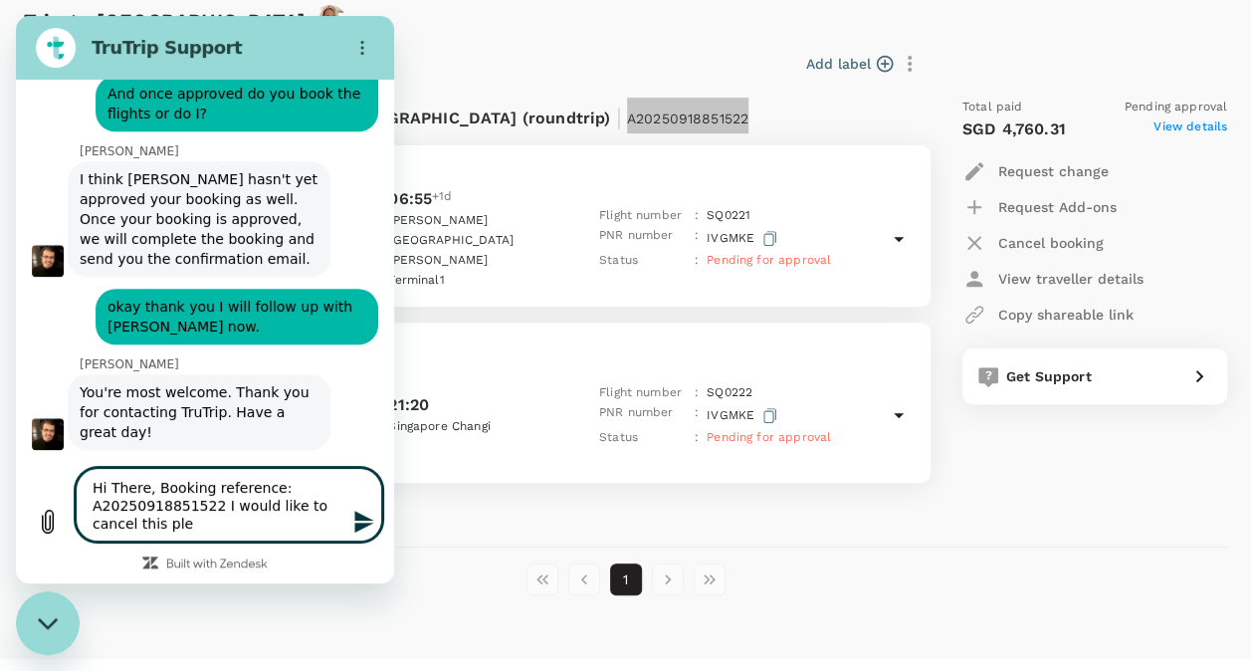
type textarea "x"
type textarea "Hi There, Booking reference: A20250918851522 I would like to cancel this pleas"
type textarea "x"
type textarea "Hi There, Booking reference: A20250918851522 I would like to cancel this please"
type textarea "x"
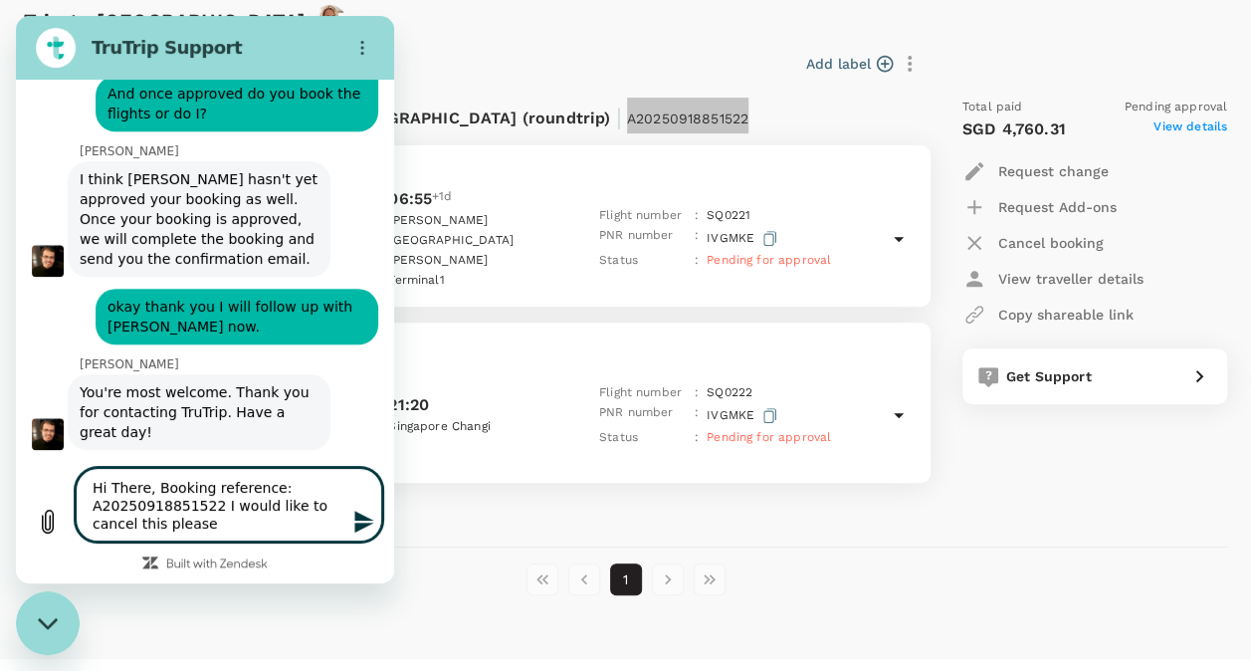
type textarea "Hi There, Booking reference: A20250918851522 I would like to cancel this please."
type textarea "x"
type textarea "Hi There, Booking reference: A20250918851522 I would like to cancel this please."
type textarea "x"
type textarea "Hi There, Booking reference: A20250918851522 I would like to cancel this please…"
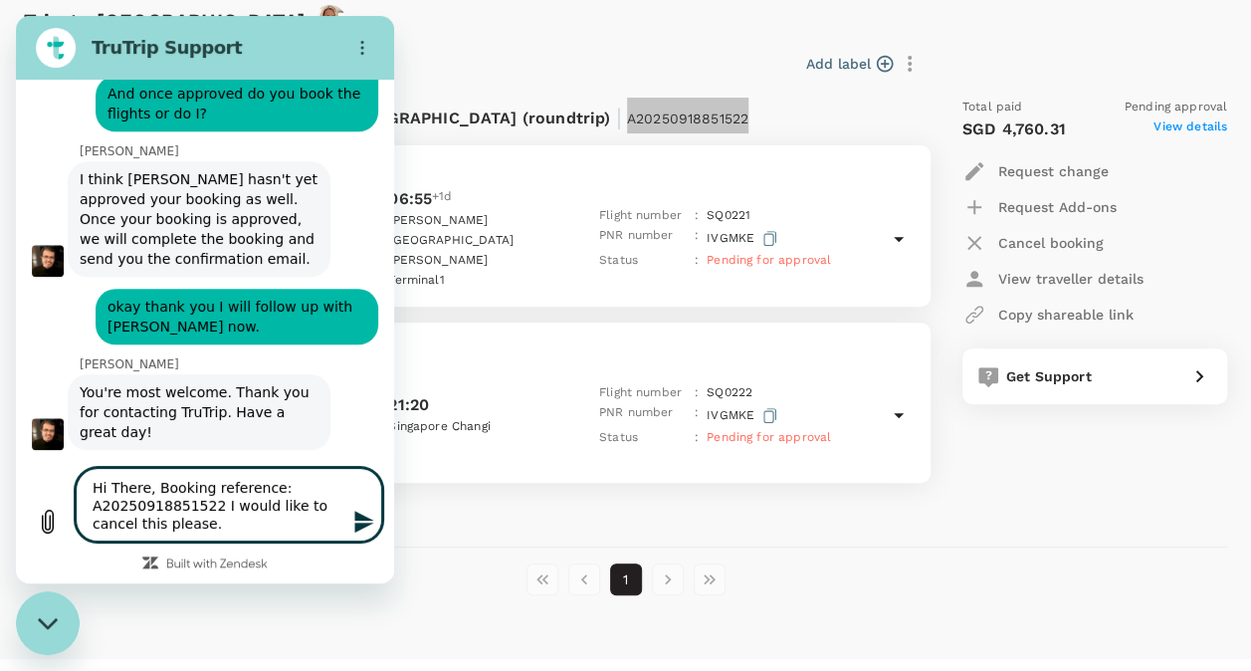
type textarea "x"
type textarea "Hi There, Booking reference: A20250918851522 I would like to cancel this please…"
type textarea "x"
type textarea "Hi There, Booking reference: A20250918851522 I would like to cancel this please…"
type textarea "x"
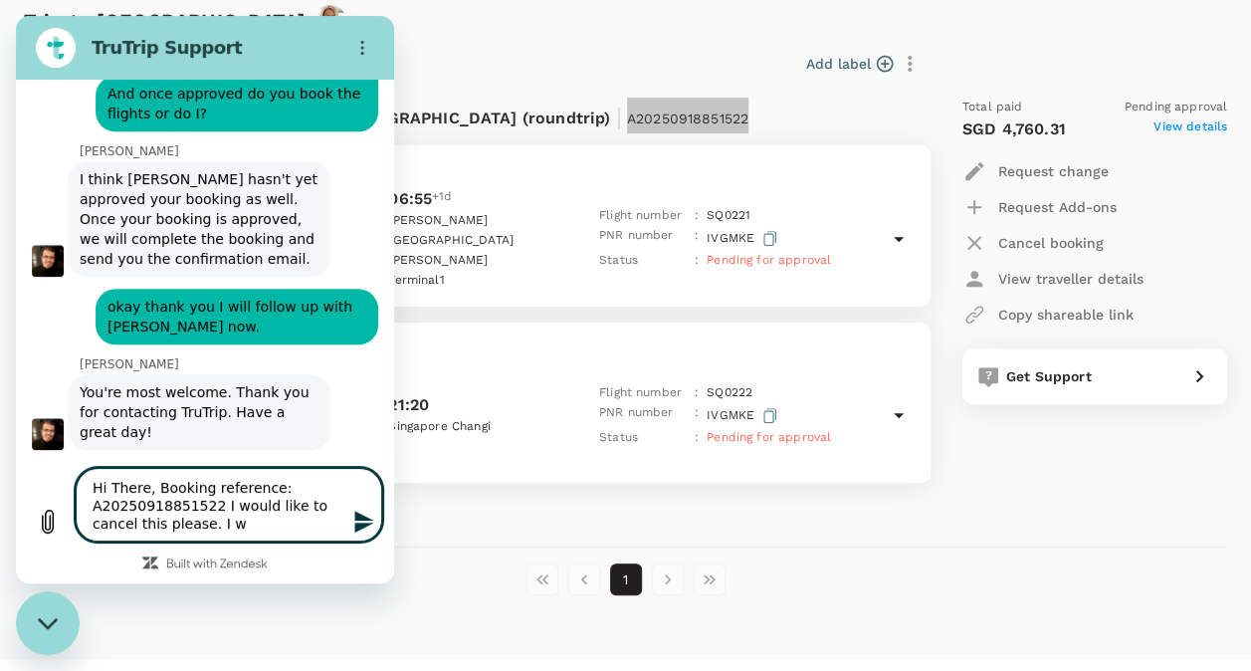
type textarea "Hi There, Booking reference: A20250918851522 I would like to cancel this please…"
type textarea "x"
type textarea "Hi There, Booking reference: A20250918851522 I would like to cancel this please…"
type textarea "x"
type textarea "Hi There, Booking reference: A20250918851522 I would like to cancel this please…"
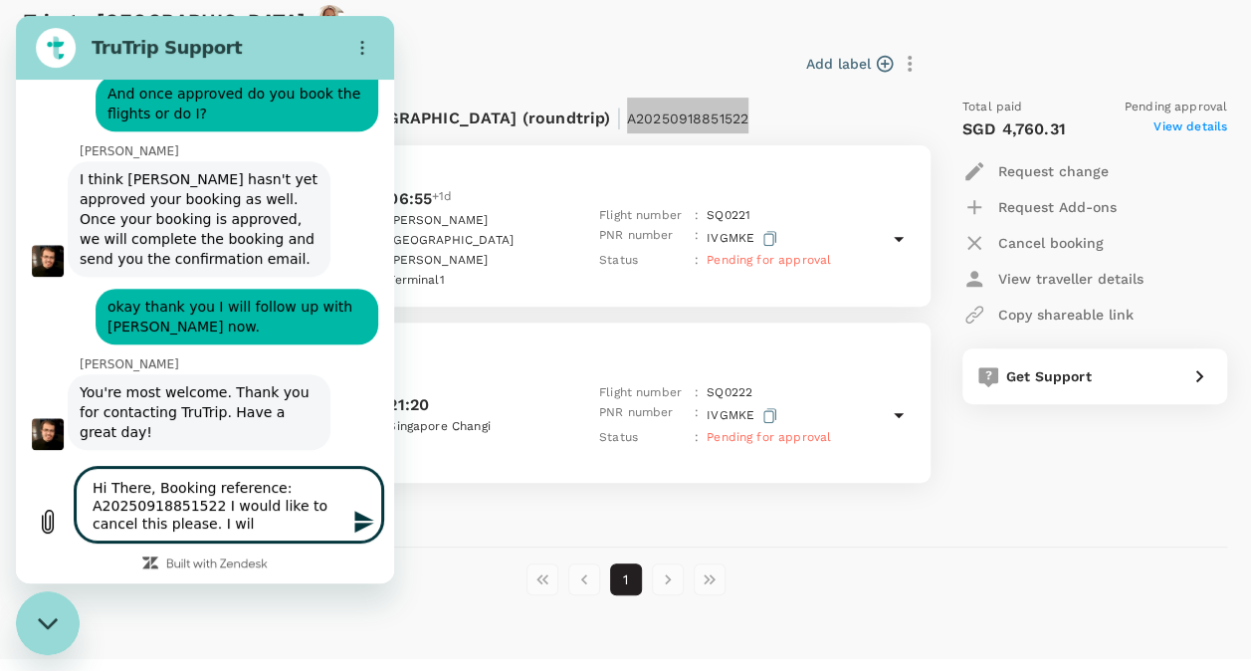
type textarea "x"
type textarea "Hi There, Booking reference: A20250918851522 I would like to cancel this please…"
type textarea "x"
type textarea "Hi There, Booking reference: A20250918851522 I would like to cancel this please…"
type textarea "x"
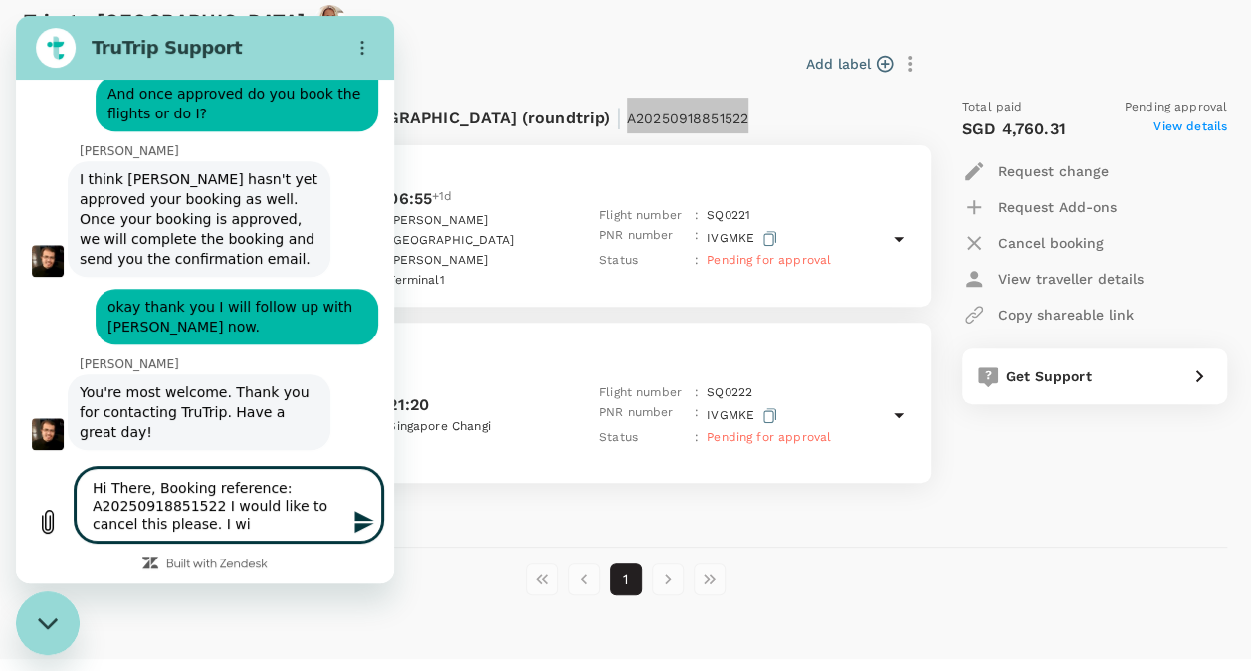
type textarea "Hi There, Booking reference: A20250918851522 I would like to cancel this please…"
type textarea "x"
type textarea "Hi There, Booking reference: A20250918851522 I would like to cancel this please…"
type textarea "x"
type textarea "Hi There, Booking reference: A20250918851522 I would like to cancel this please…"
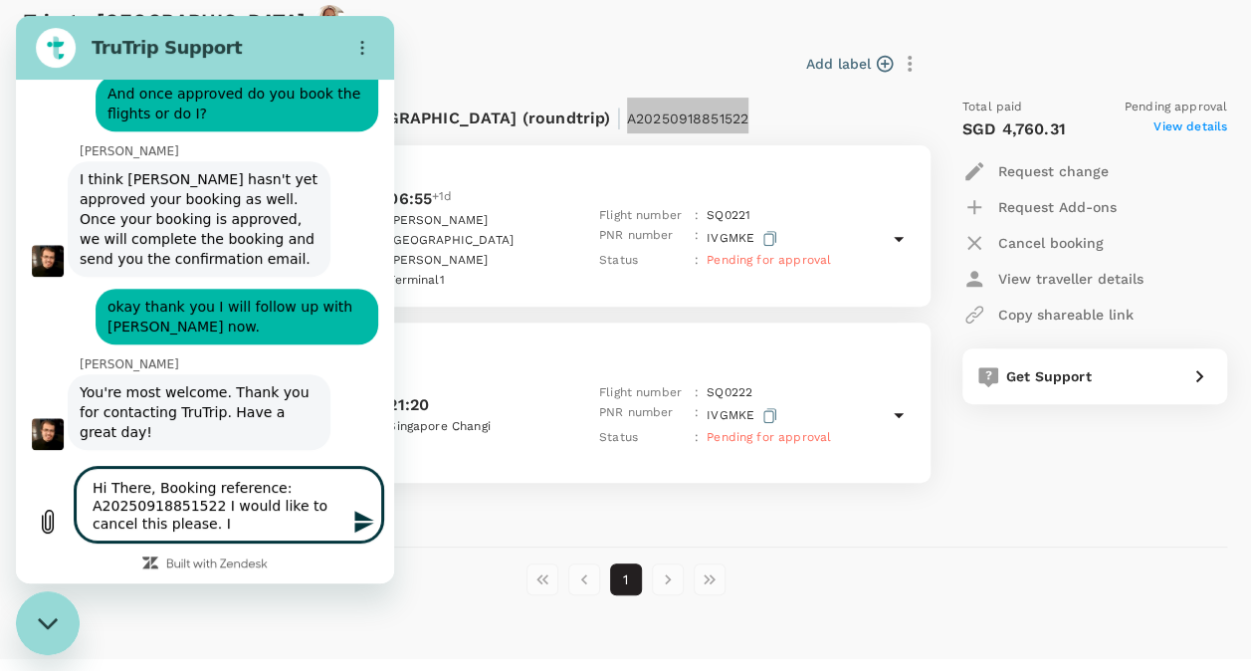
type textarea "x"
type textarea "Hi There, Booking reference: A20250918851522 I would like to cancel this please."
type textarea "x"
type textarea "Hi There, Booking reference: A20250918851522 I would like to cancel this please…"
type textarea "x"
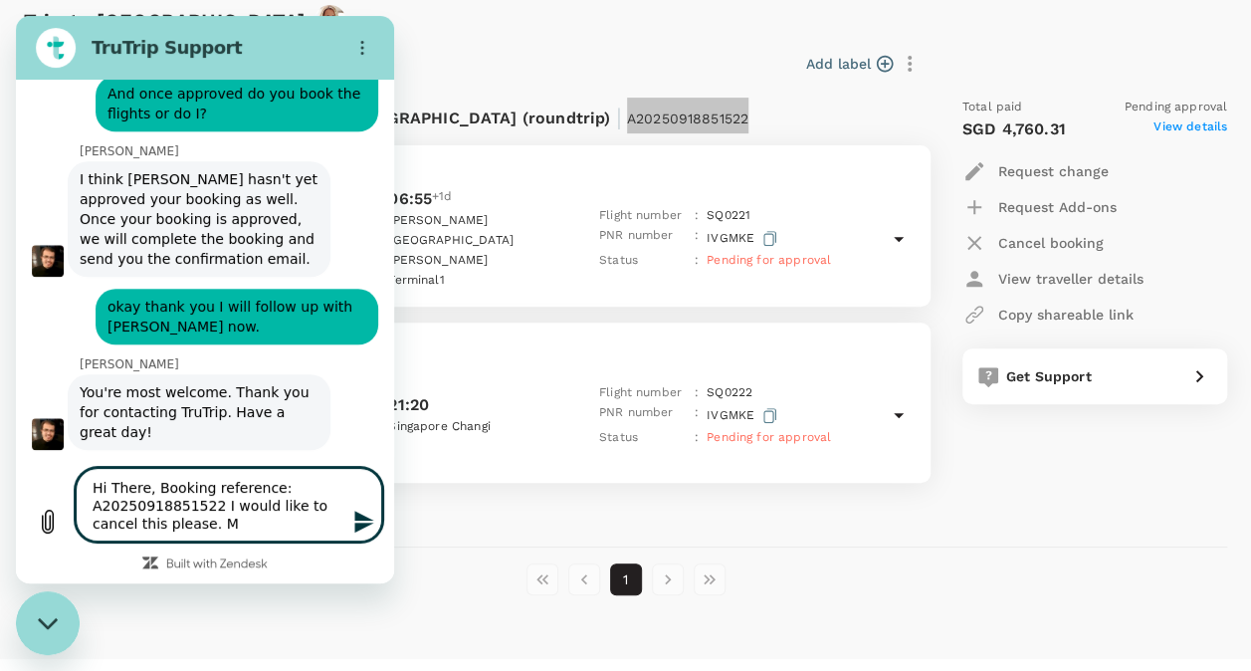
type textarea "Hi There, Booking reference: A20250918851522 I would like to cancel this please…"
type textarea "x"
type textarea "Hi There, Booking reference: A20250918851522 I would like to cancel this please…"
type textarea "x"
type textarea "Hi There, Booking reference: A20250918851522 I would like to cancel this please…"
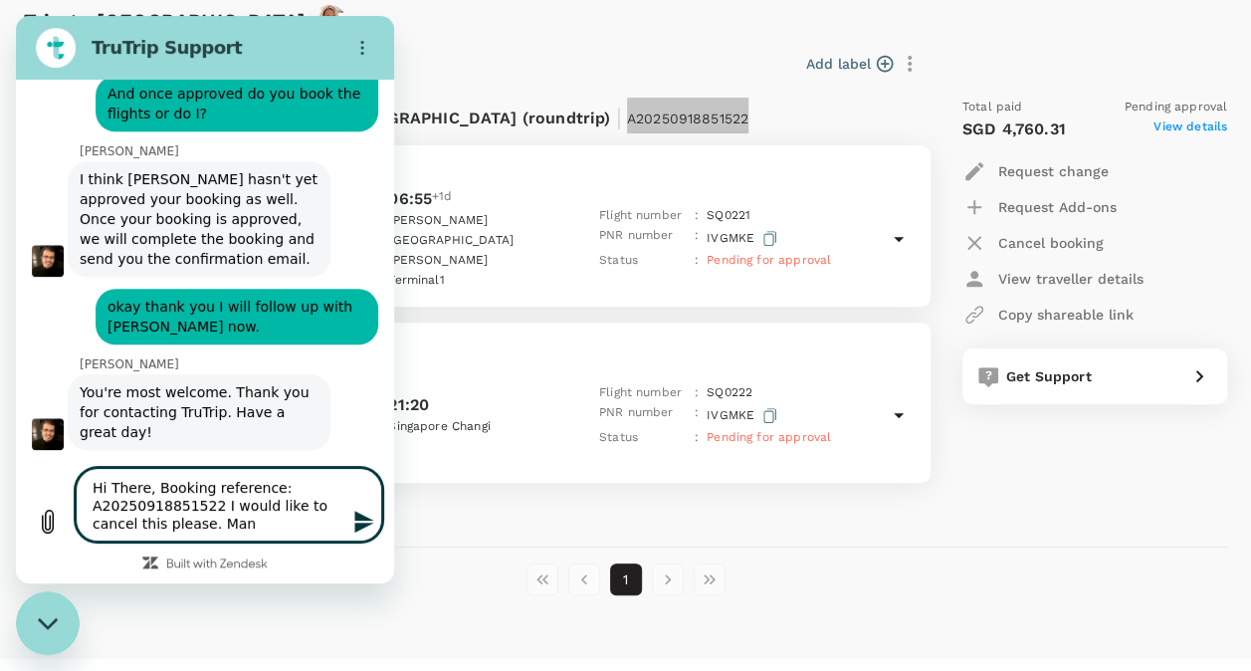
type textarea "x"
type textarea "Hi There, Booking reference: A20250918851522 I would like to cancel this please…"
type textarea "x"
type textarea "Hi There, Booking reference: A20250918851522 I would like to cancel this please…"
type textarea "x"
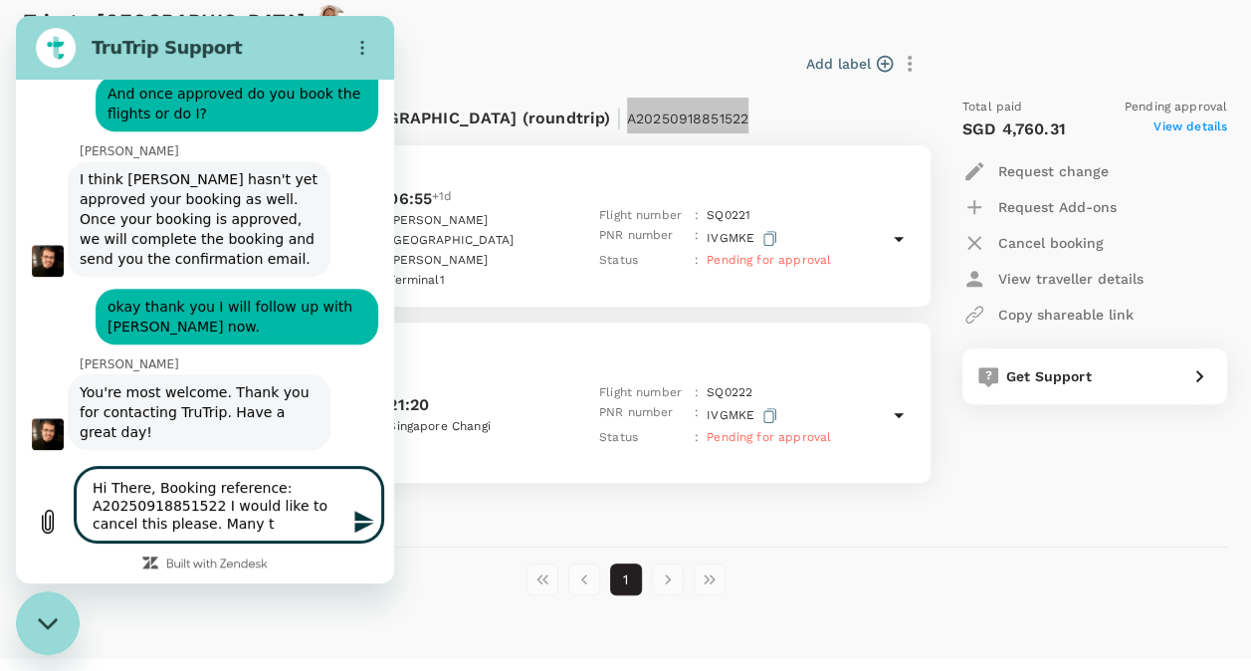
type textarea "Hi There, Booking reference: A20250918851522 I would like to cancel this please…"
type textarea "x"
type textarea "Hi There, Booking reference: A20250918851522 I would like to cancel this please…"
type textarea "x"
type textarea "Hi There, Booking reference: A20250918851522 I would like to cancel this please…"
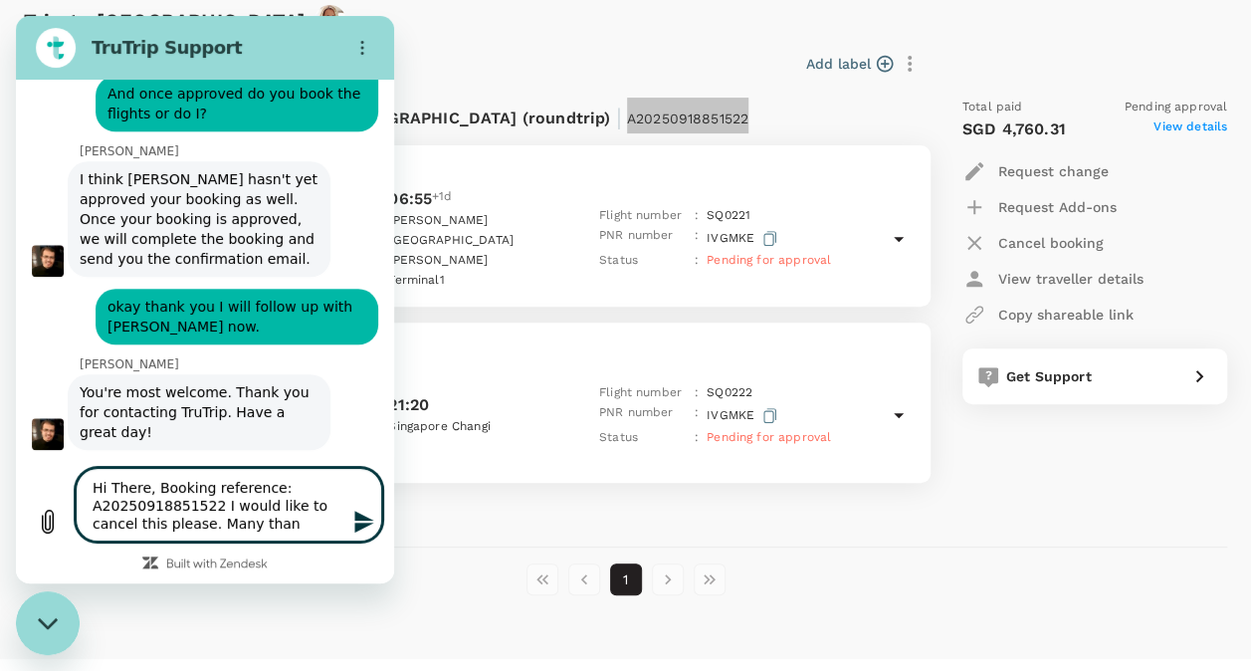
type textarea "x"
type textarea "Hi There, Booking reference: A20250918851522 I would like to cancel this please…"
type textarea "x"
type textarea "Hi There, Booking reference: A20250918851522 I would like to cancel this please…"
type textarea "x"
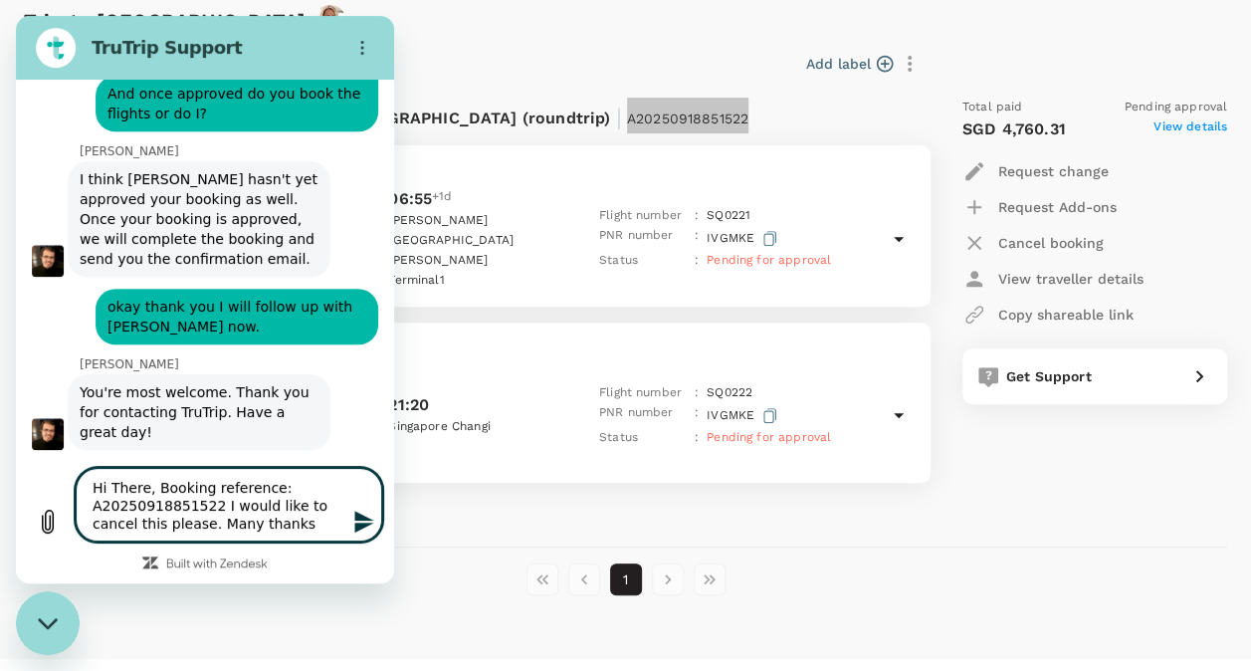
type textarea "Hi There, Booking reference: A20250918851522 I would like to cancel this please…"
type textarea "x"
type textarea "Hi There, Booking reference: A20250918851522 I would like to cancel this please…"
type textarea "x"
type textarea "Hi There, Booking reference: A20250918851522 I would like to cancel this please…"
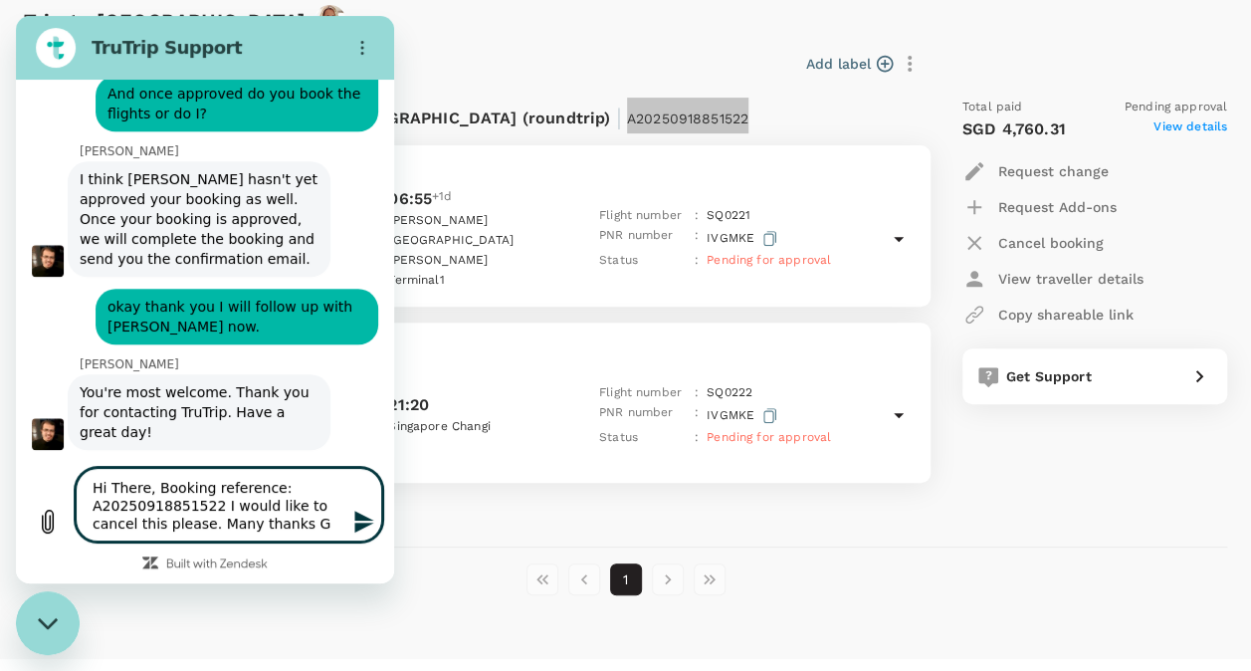
type textarea "x"
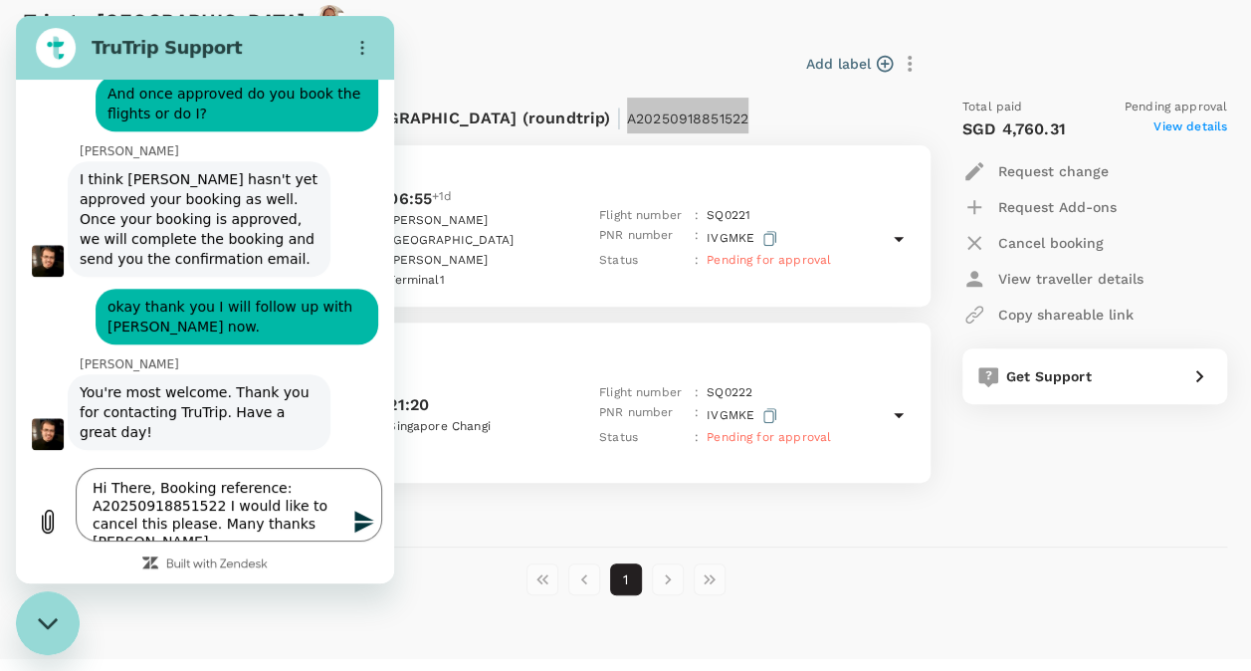
click at [370, 524] on icon "Send message" at bounding box center [363, 522] width 19 height 22
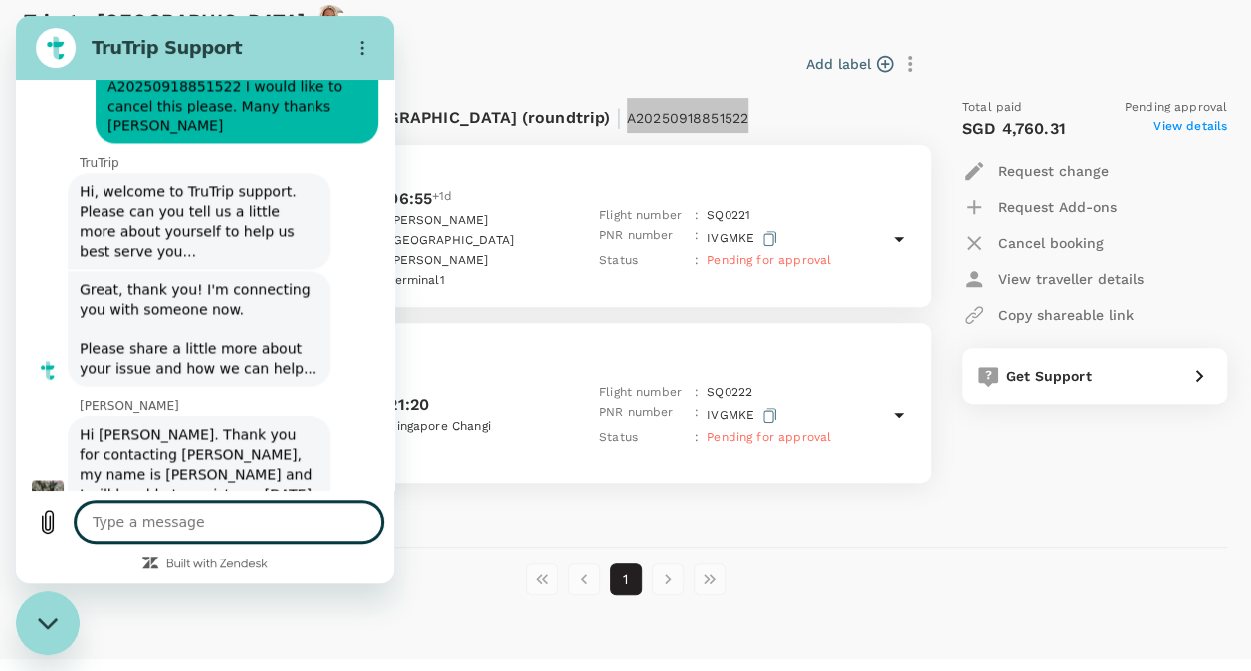
scroll to position [1473, 0]
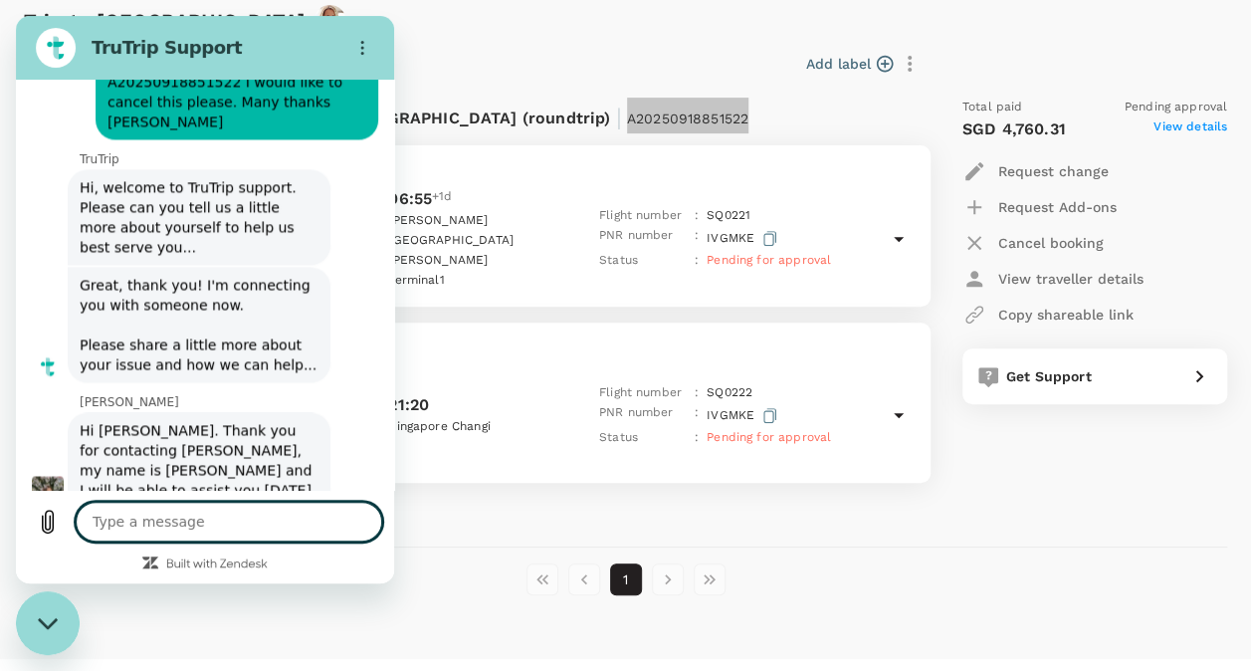
click at [132, 520] on textarea at bounding box center [229, 522] width 307 height 40
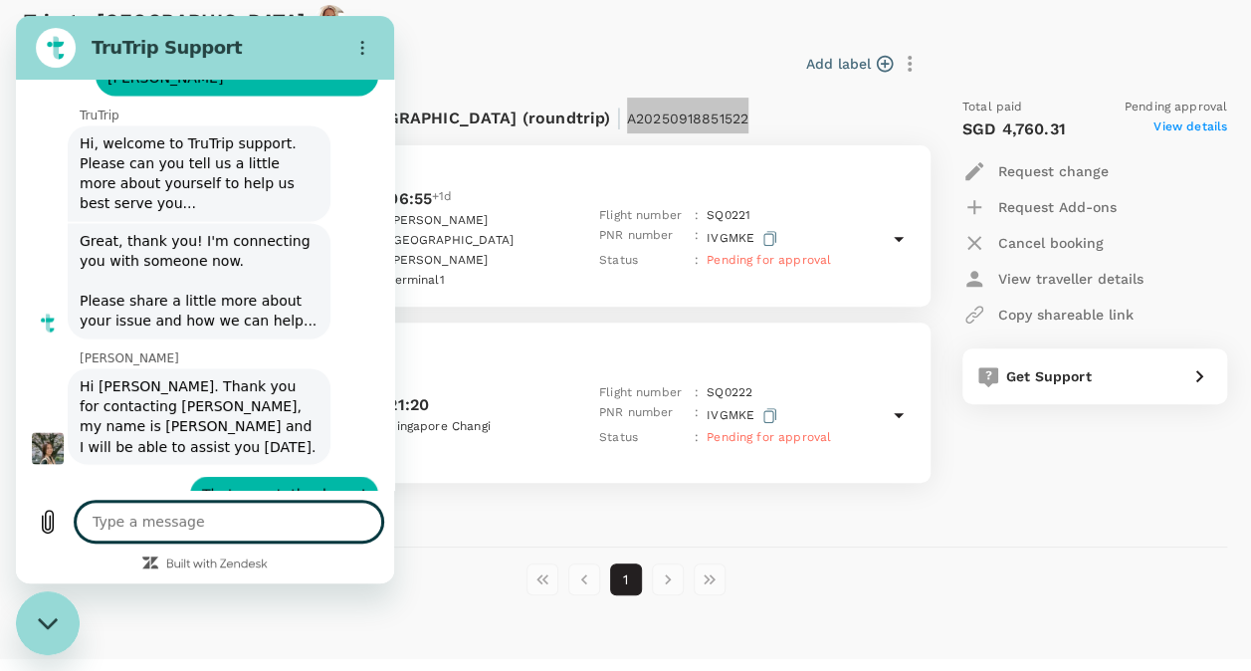
scroll to position [1521, 0]
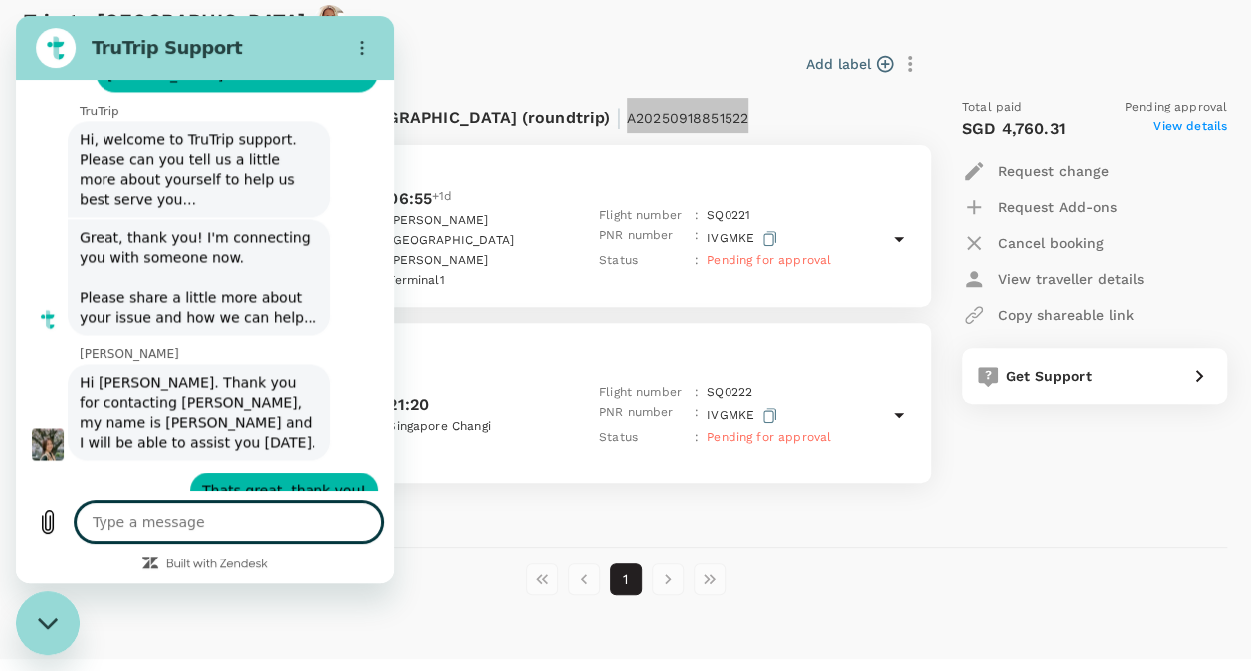
click at [177, 522] on textarea at bounding box center [229, 522] width 307 height 40
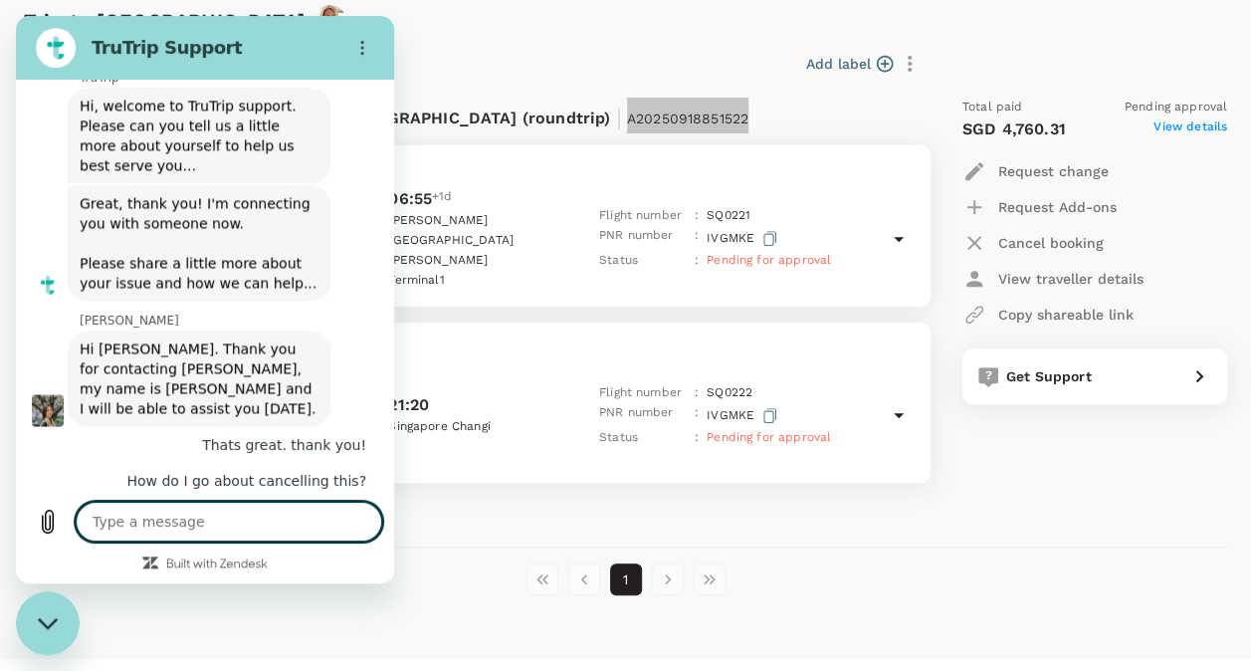
scroll to position [1559, 0]
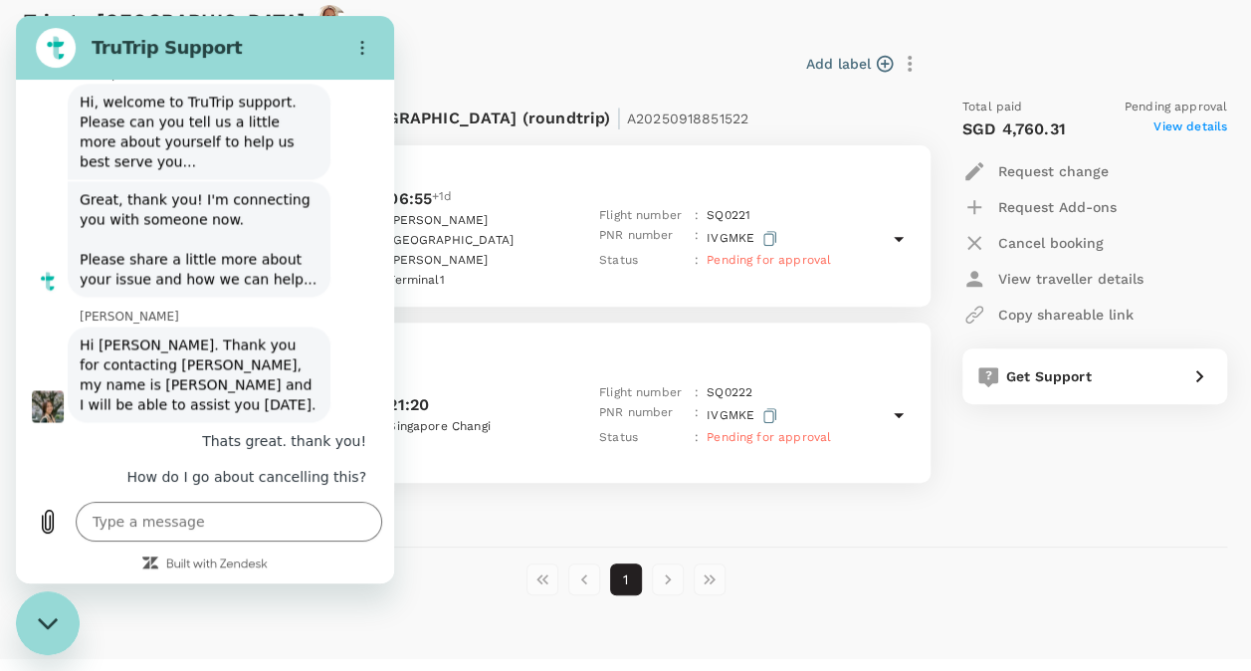
click at [486, 41] on div "Add label" at bounding box center [622, 60] width 609 height 42
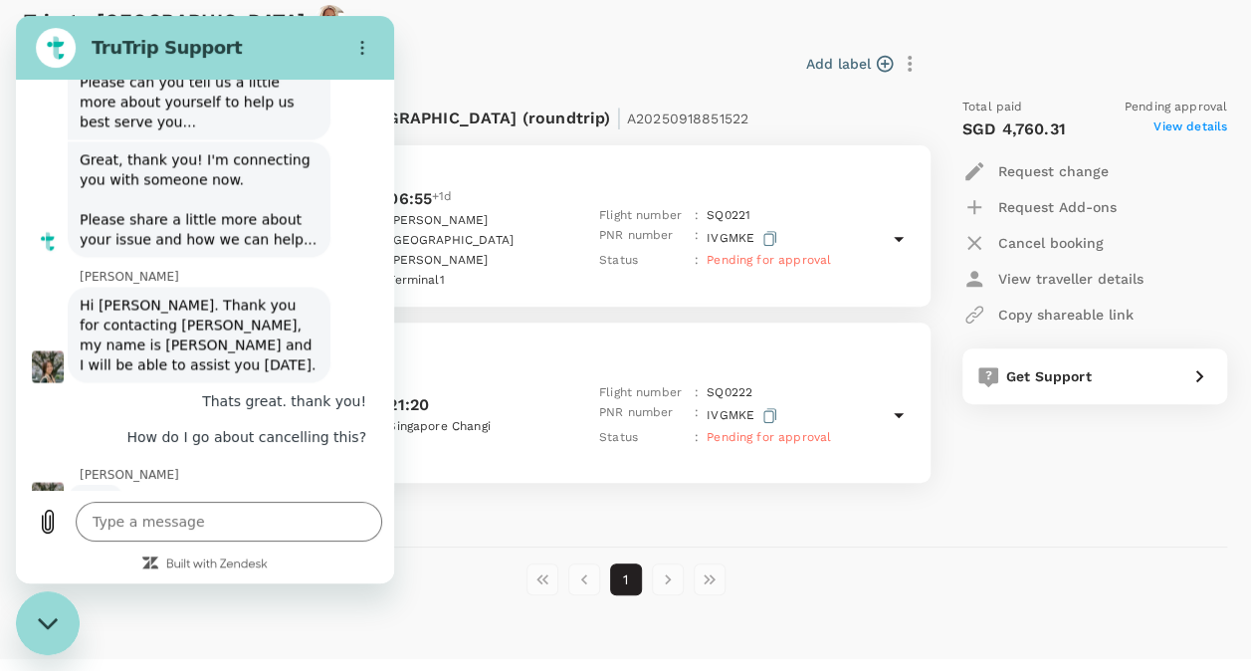
scroll to position [1597, 0]
click at [469, 76] on div "Add label" at bounding box center [626, 64] width 601 height 34
click at [1036, 233] on p "Cancel booking" at bounding box center [1051, 243] width 106 height 20
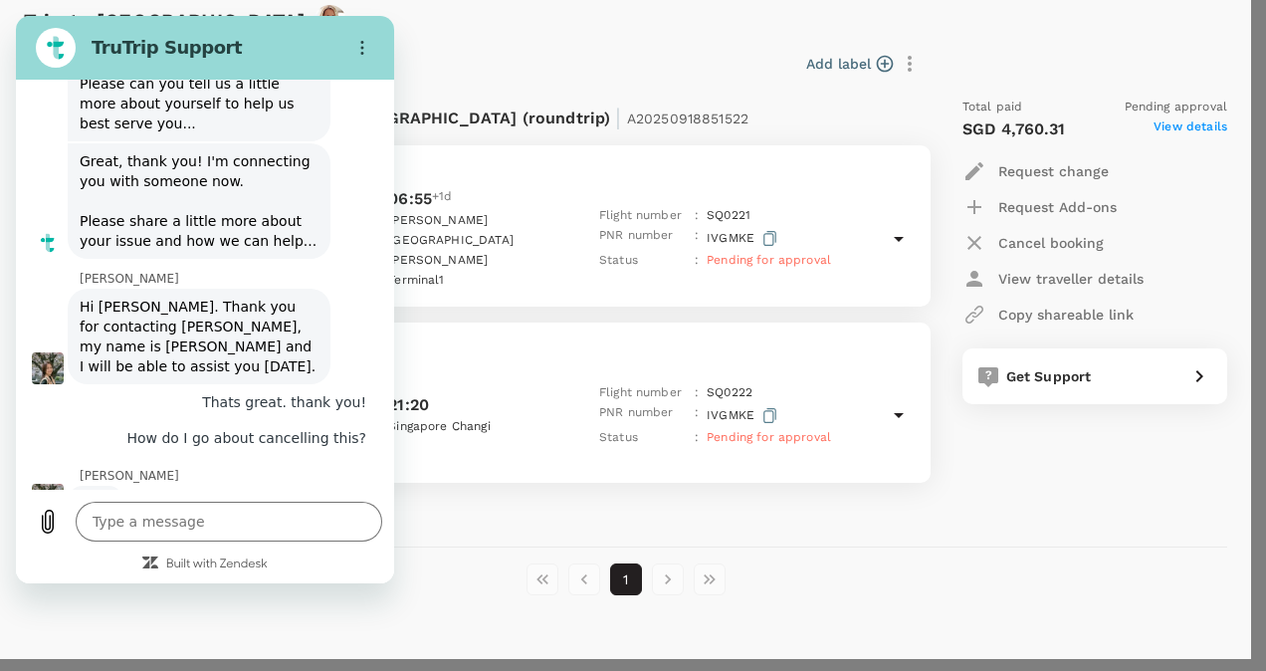
click at [268, 530] on div at bounding box center [633, 335] width 1266 height 671
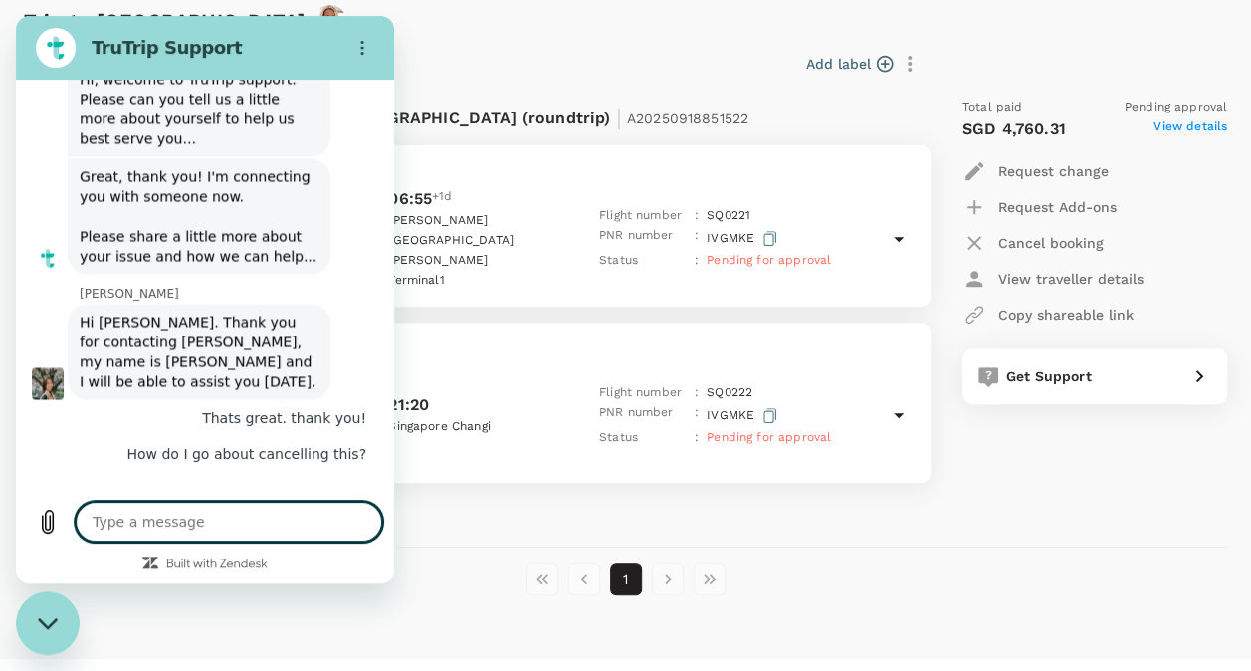
click at [259, 518] on textarea at bounding box center [229, 522] width 307 height 40
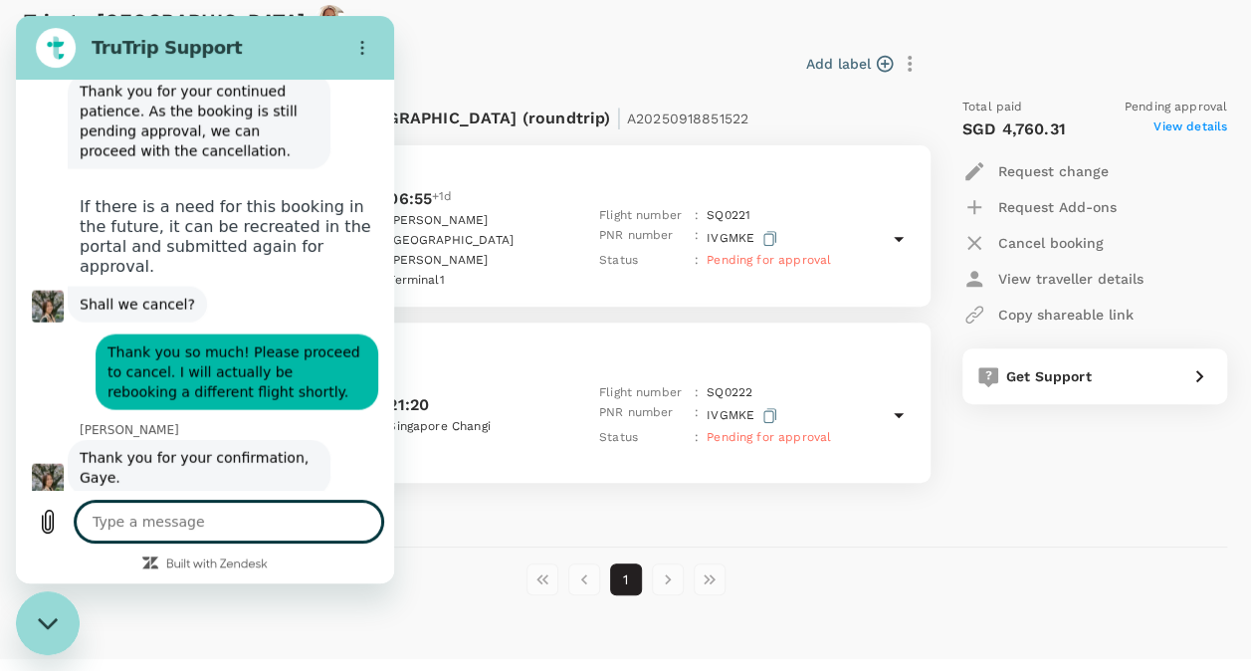
scroll to position [2013, 0]
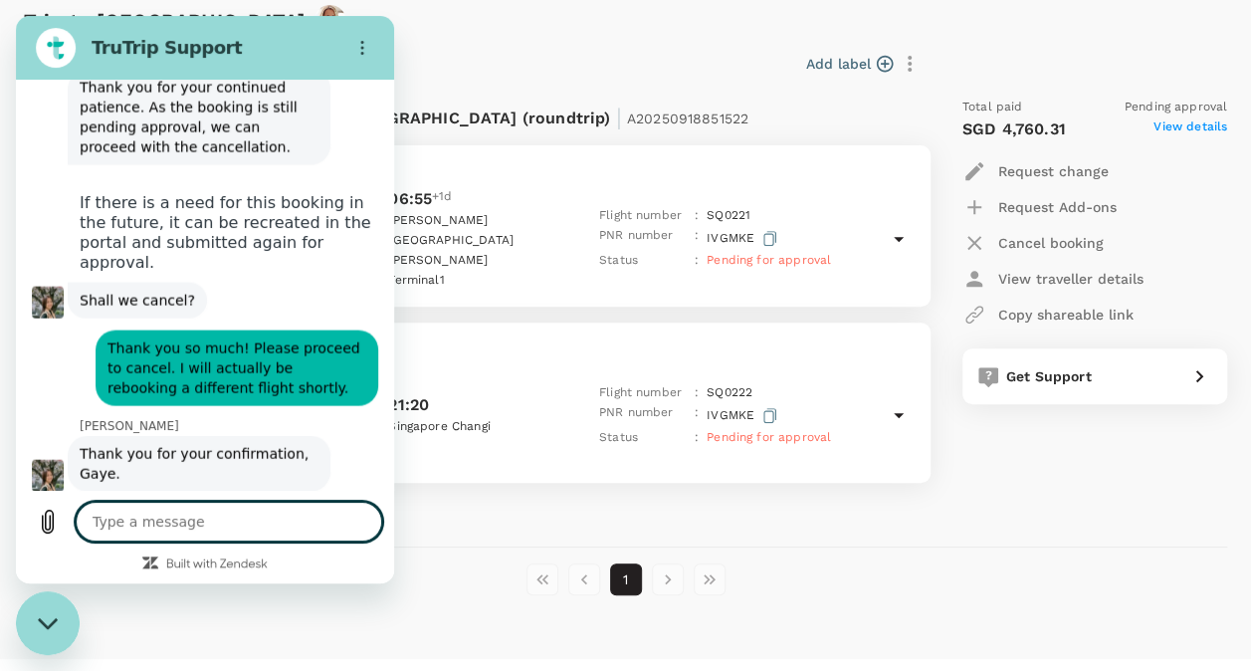
click at [150, 516] on textarea at bounding box center [229, 522] width 307 height 40
click at [150, 516] on textarea "M" at bounding box center [229, 522] width 307 height 40
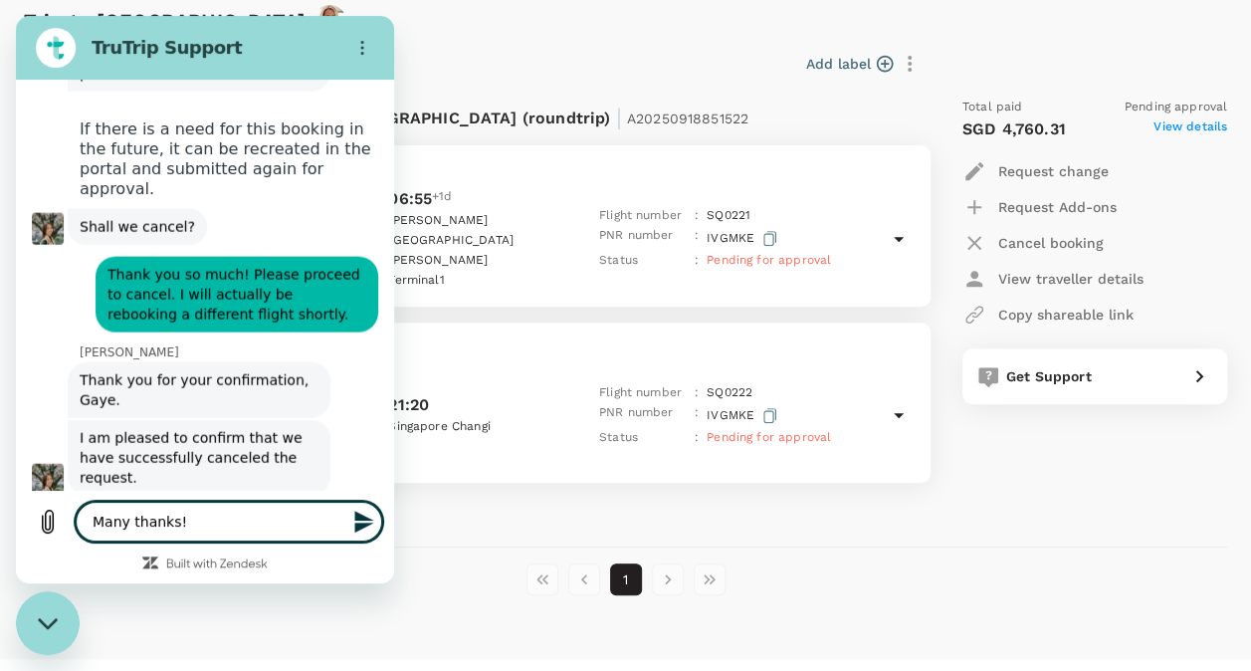
scroll to position [2090, 0]
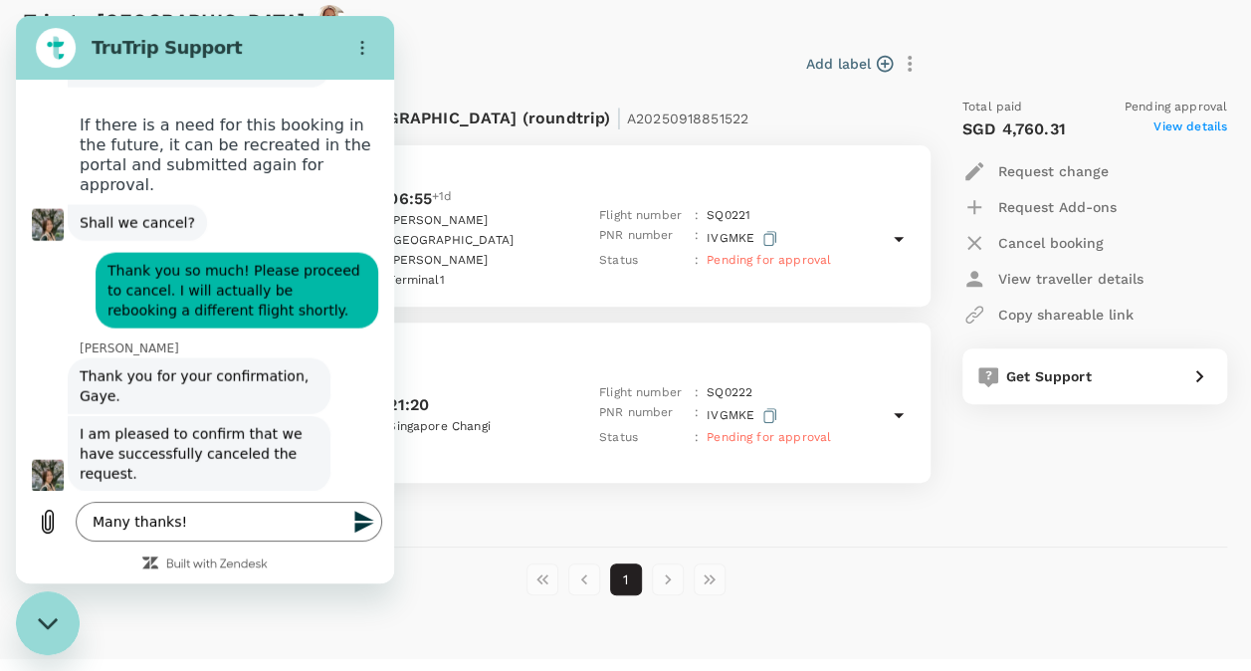
click at [363, 522] on icon "Send message" at bounding box center [364, 522] width 24 height 24
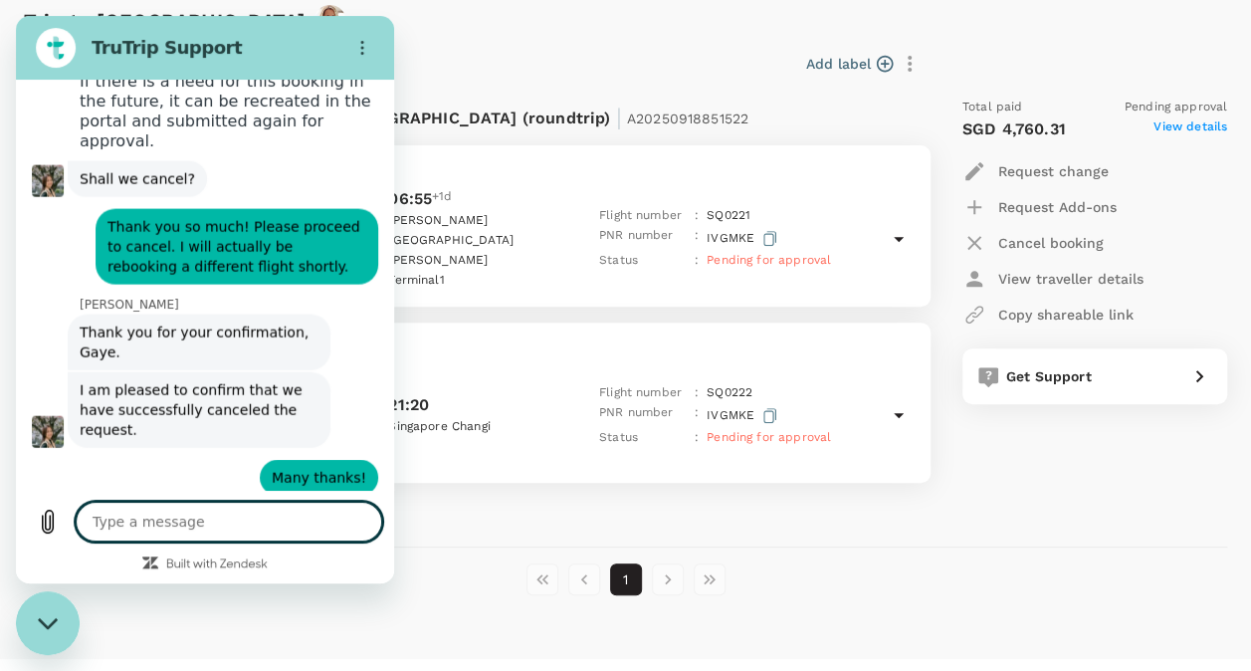
scroll to position [2138, 0]
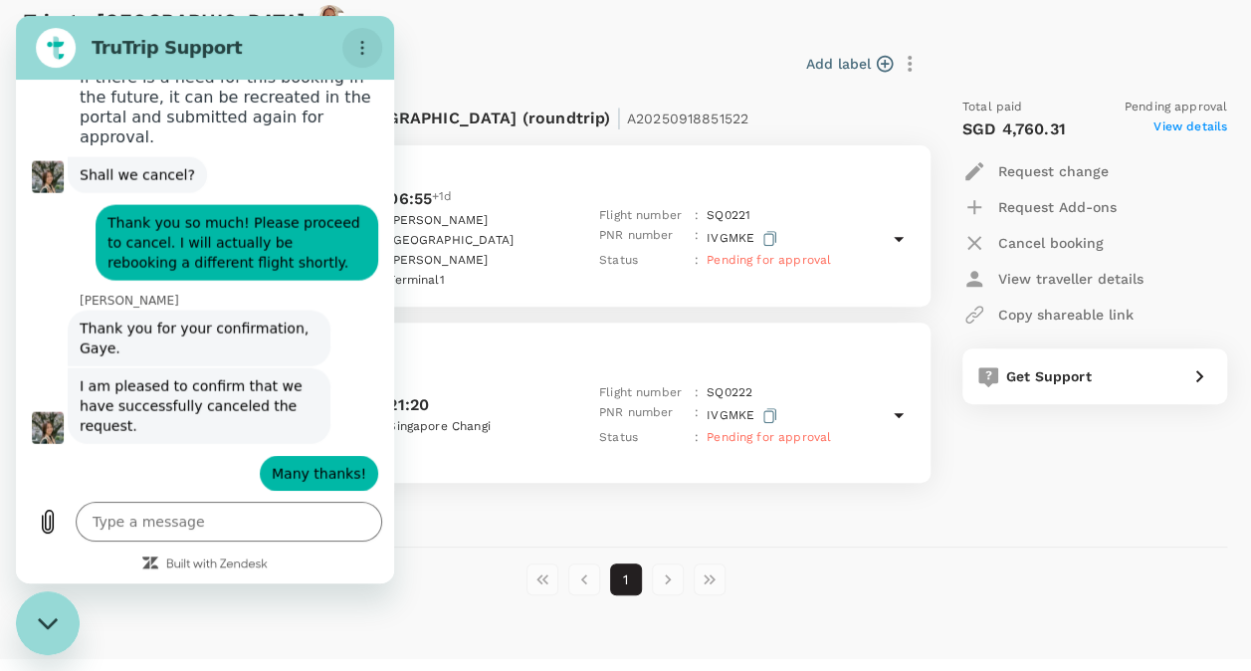
click at [360, 46] on icon "Options menu" at bounding box center [362, 48] width 16 height 16
click at [505, 53] on div "Add label" at bounding box center [626, 64] width 601 height 34
click at [40, 629] on icon "Close messaging window" at bounding box center [48, 623] width 21 height 13
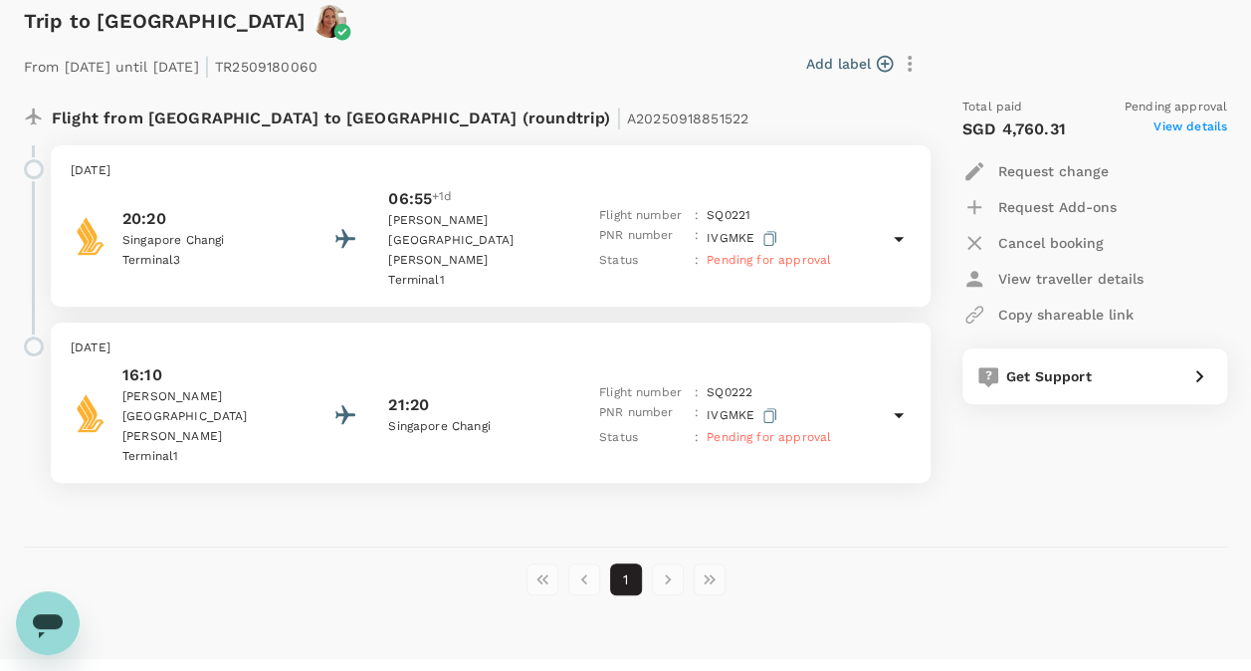
scroll to position [164, 0]
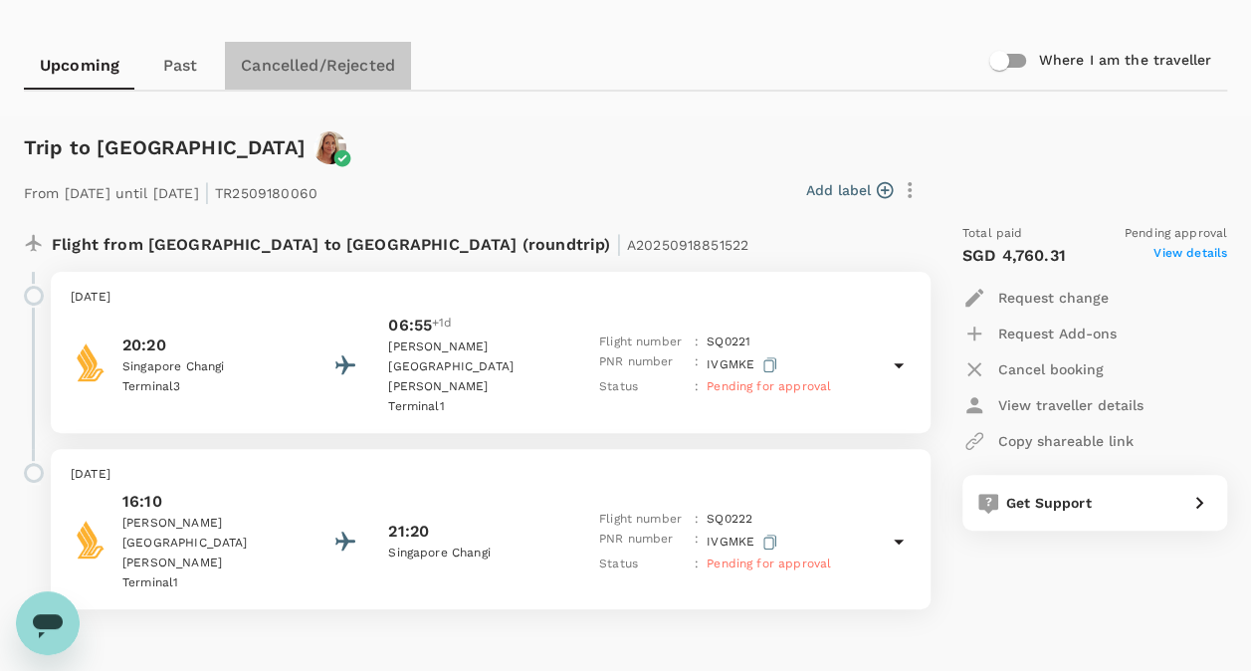
click at [317, 58] on link "Cancelled/Rejected" at bounding box center [318, 66] width 186 height 48
